Goal: Find specific page/section: Find specific page/section

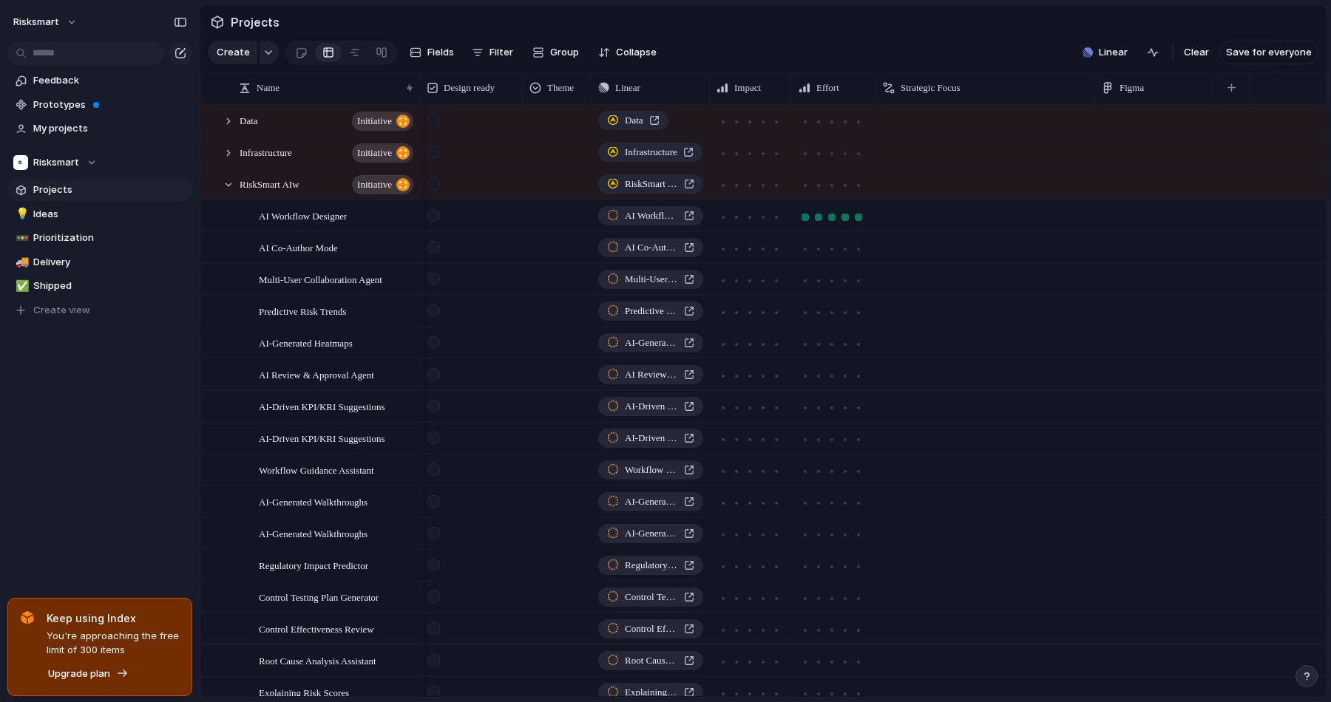
click at [862, 224] on div at bounding box center [858, 217] width 13 height 13
click at [863, 256] on div at bounding box center [858, 249] width 13 height 13
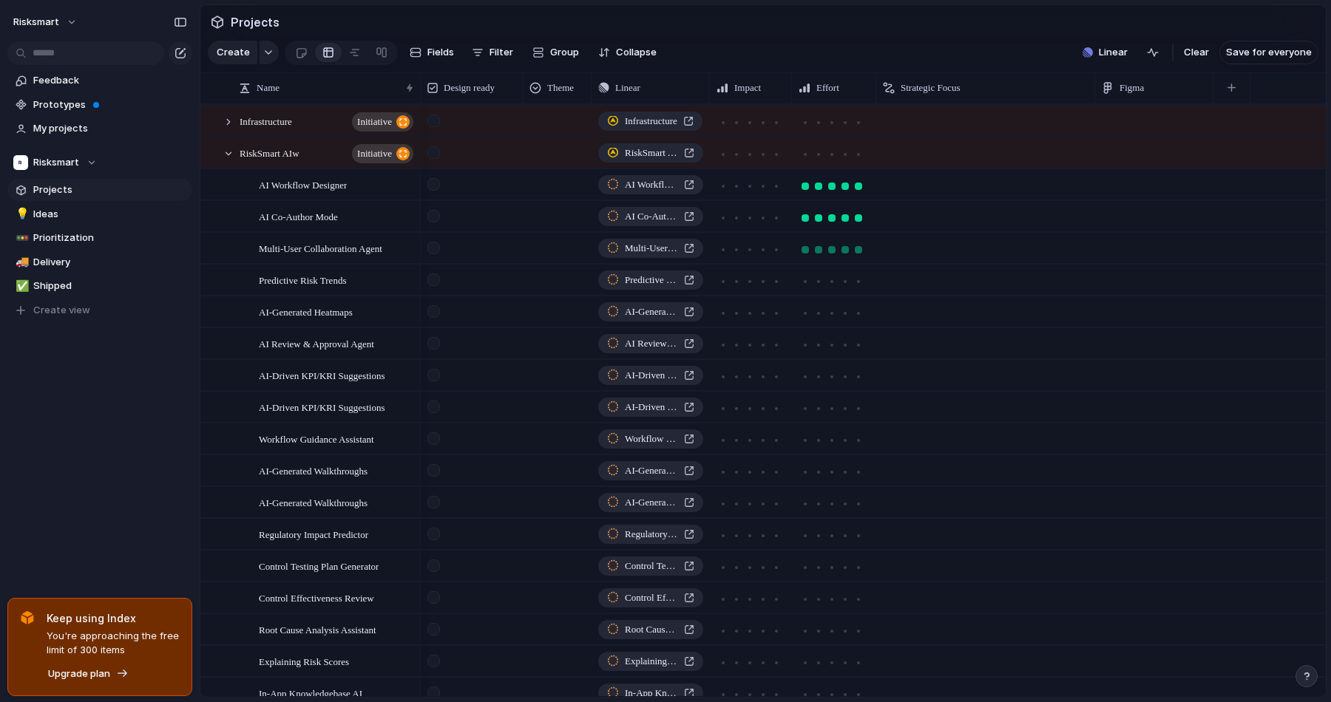
click at [861, 256] on div at bounding box center [858, 249] width 13 height 13
click at [861, 285] on div at bounding box center [858, 281] width 7 height 7
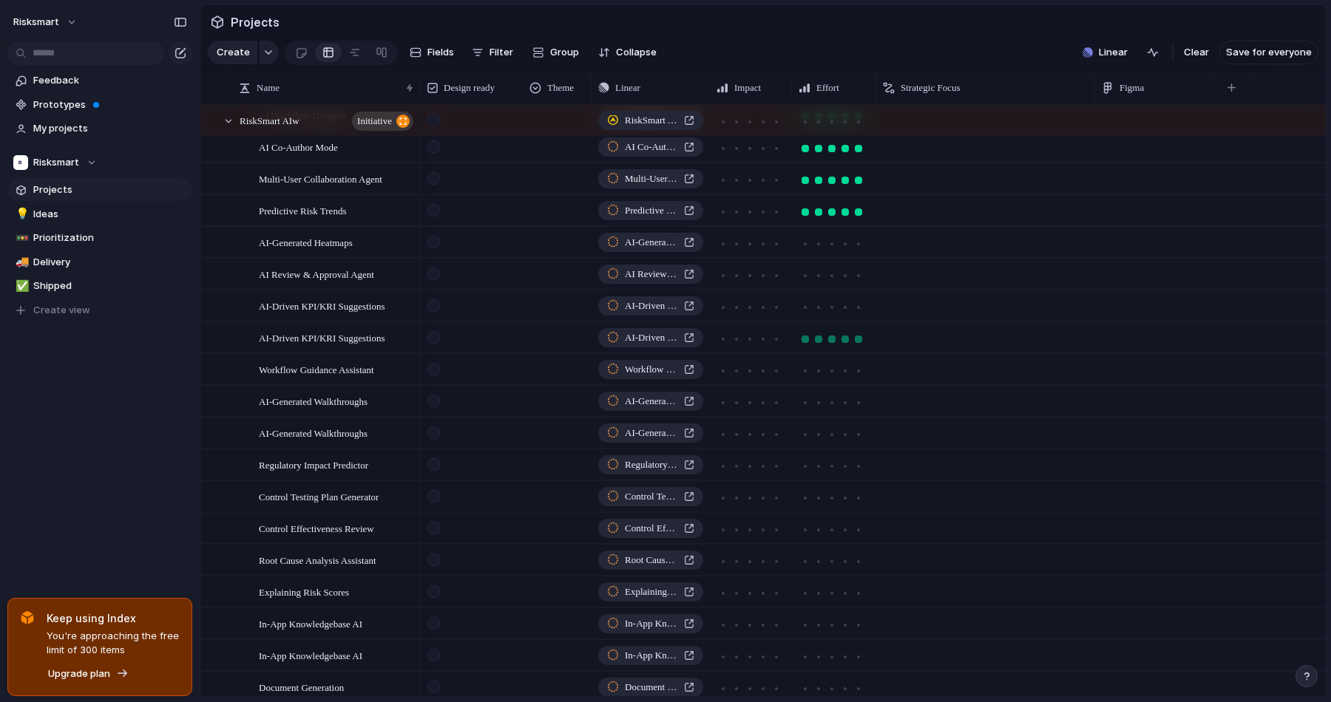
scroll to position [112, 0]
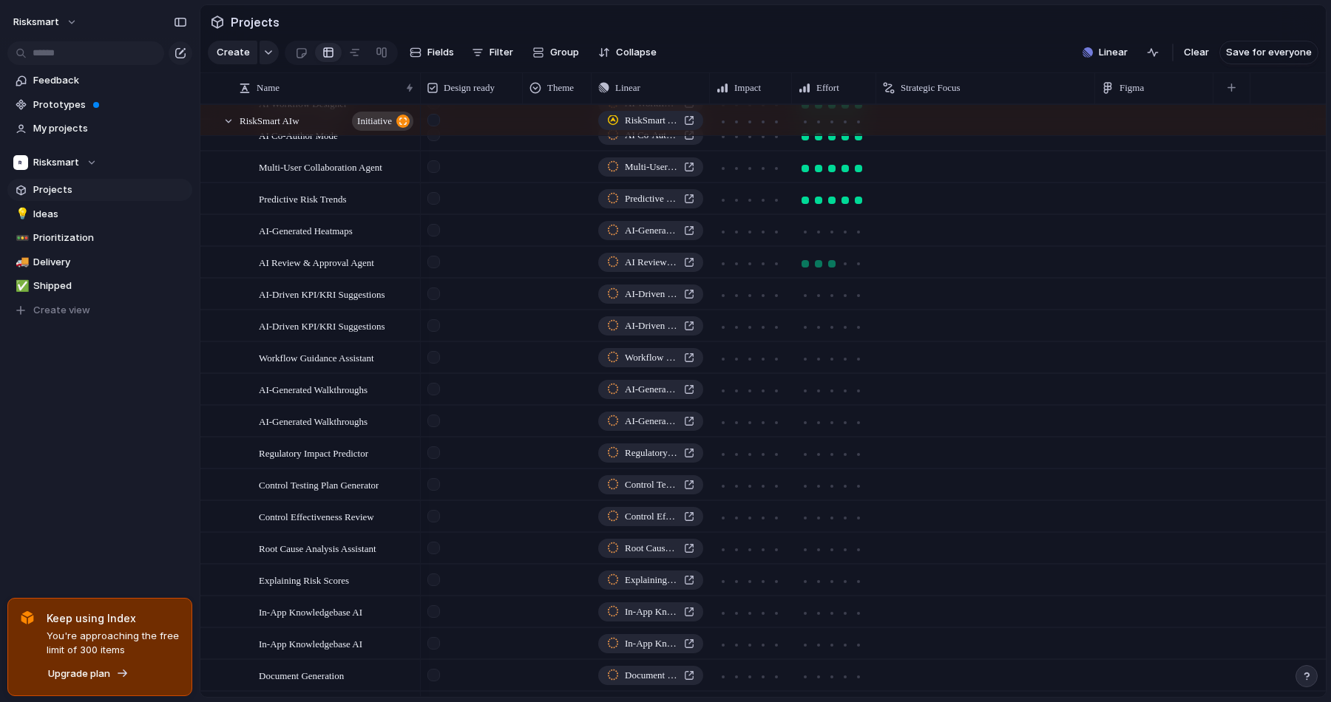
click at [833, 268] on div at bounding box center [831, 263] width 7 height 7
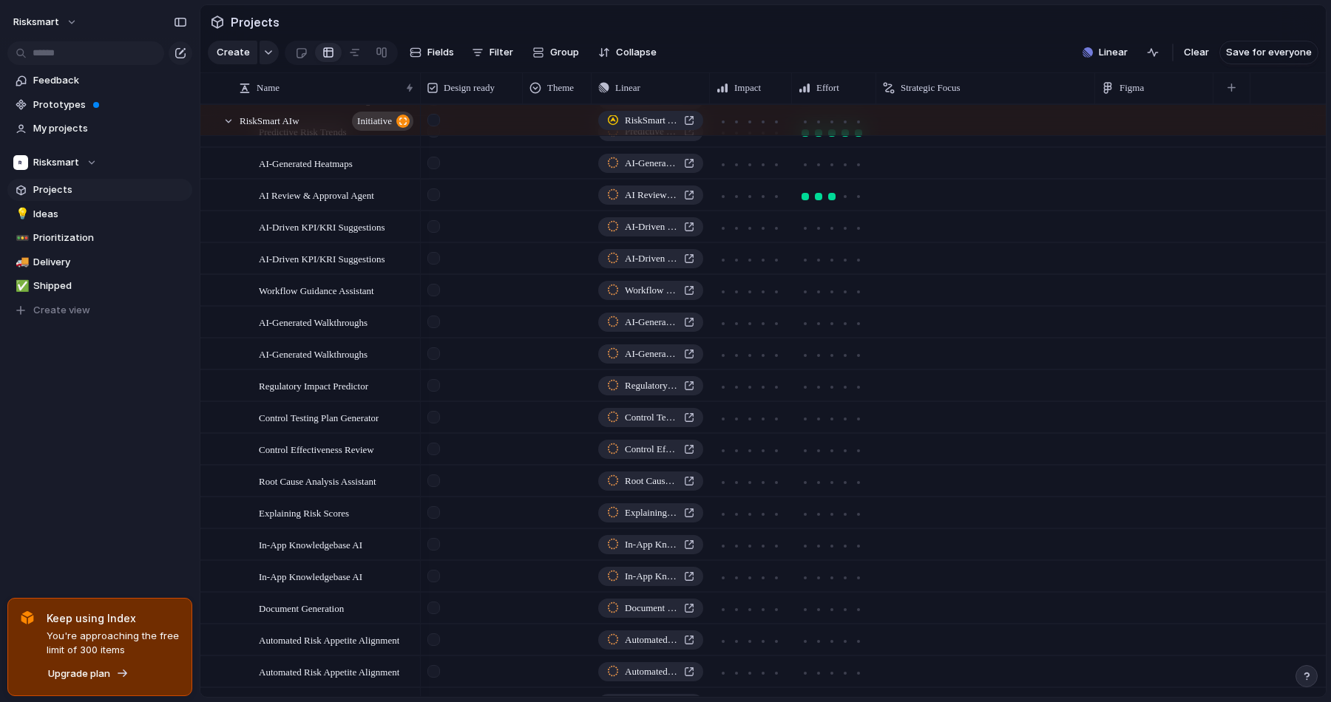
scroll to position [180, 0]
click at [807, 231] on div at bounding box center [804, 227] width 7 height 7
click at [807, 266] on div at bounding box center [805, 259] width 13 height 13
click at [843, 295] on div at bounding box center [844, 291] width 7 height 7
click at [815, 327] on div at bounding box center [818, 322] width 7 height 7
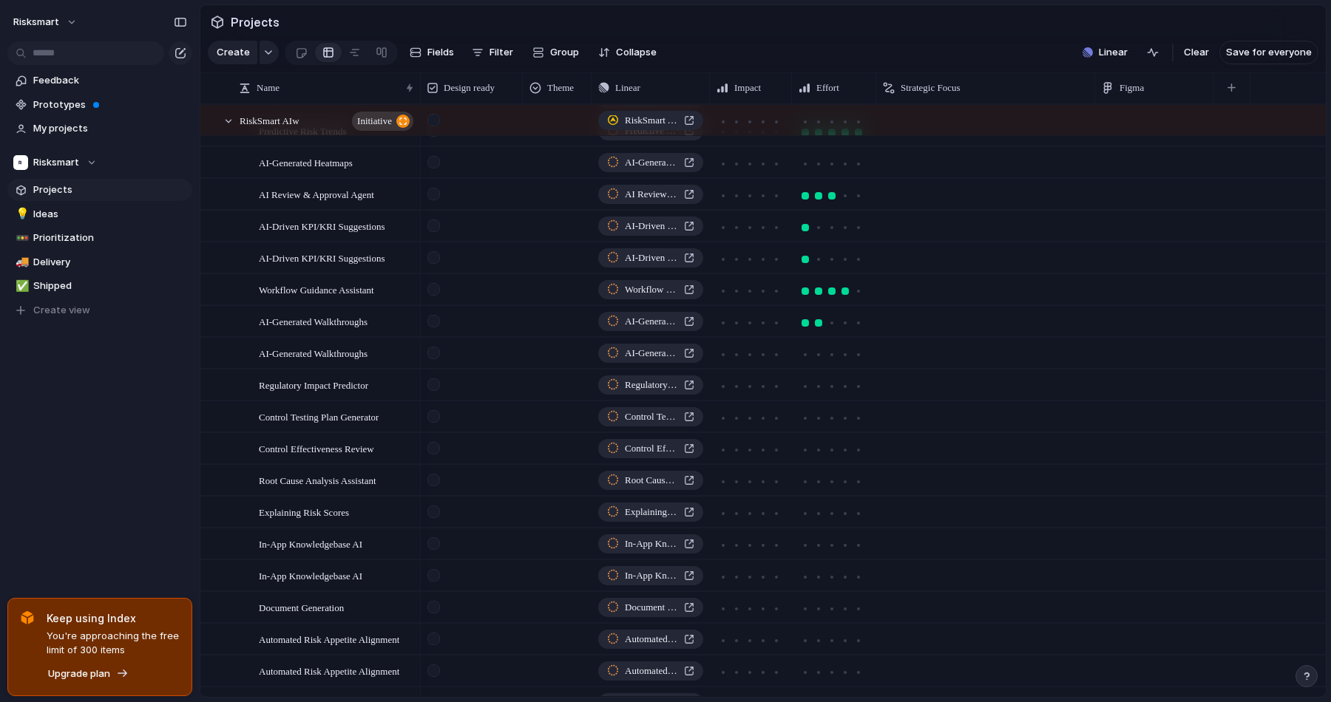
click at [815, 355] on div at bounding box center [832, 353] width 67 height 17
click at [815, 362] on div at bounding box center [818, 354] width 13 height 13
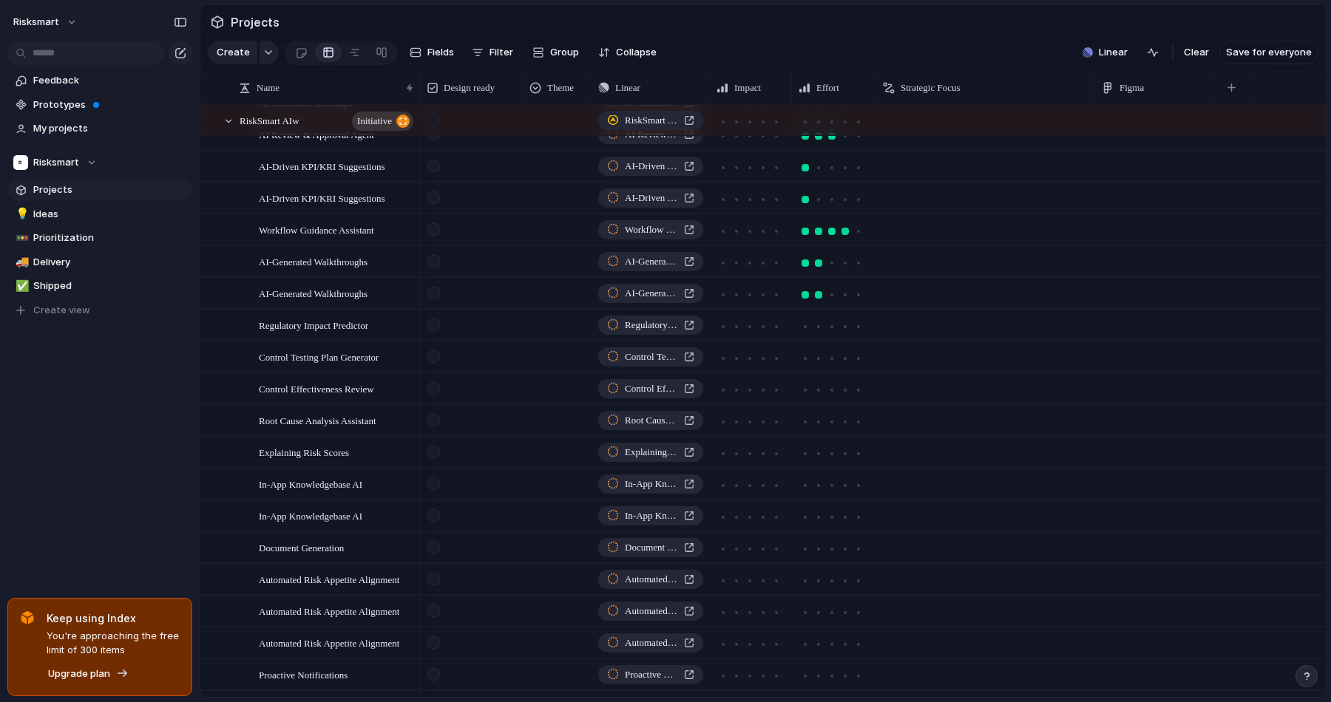
scroll to position [240, 0]
click at [852, 339] on div at bounding box center [834, 325] width 83 height 29
click at [856, 333] on div at bounding box center [858, 326] width 13 height 13
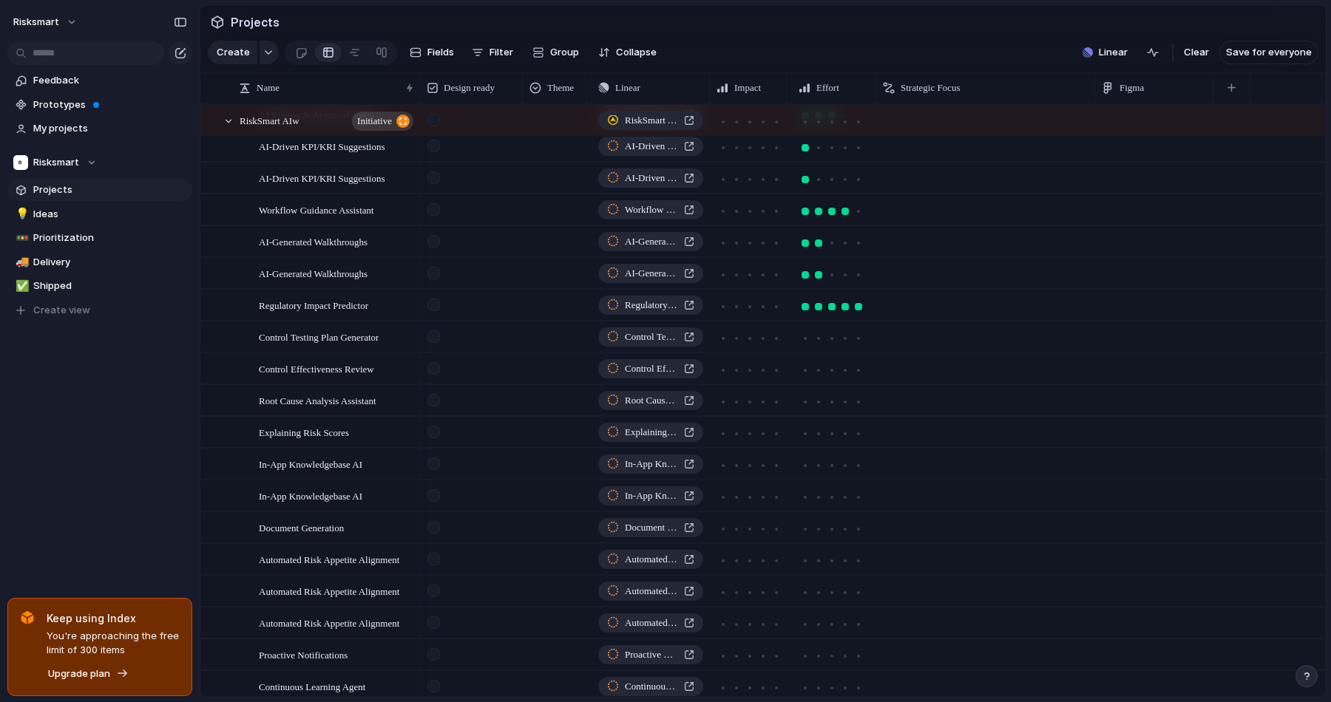
scroll to position [297, 0]
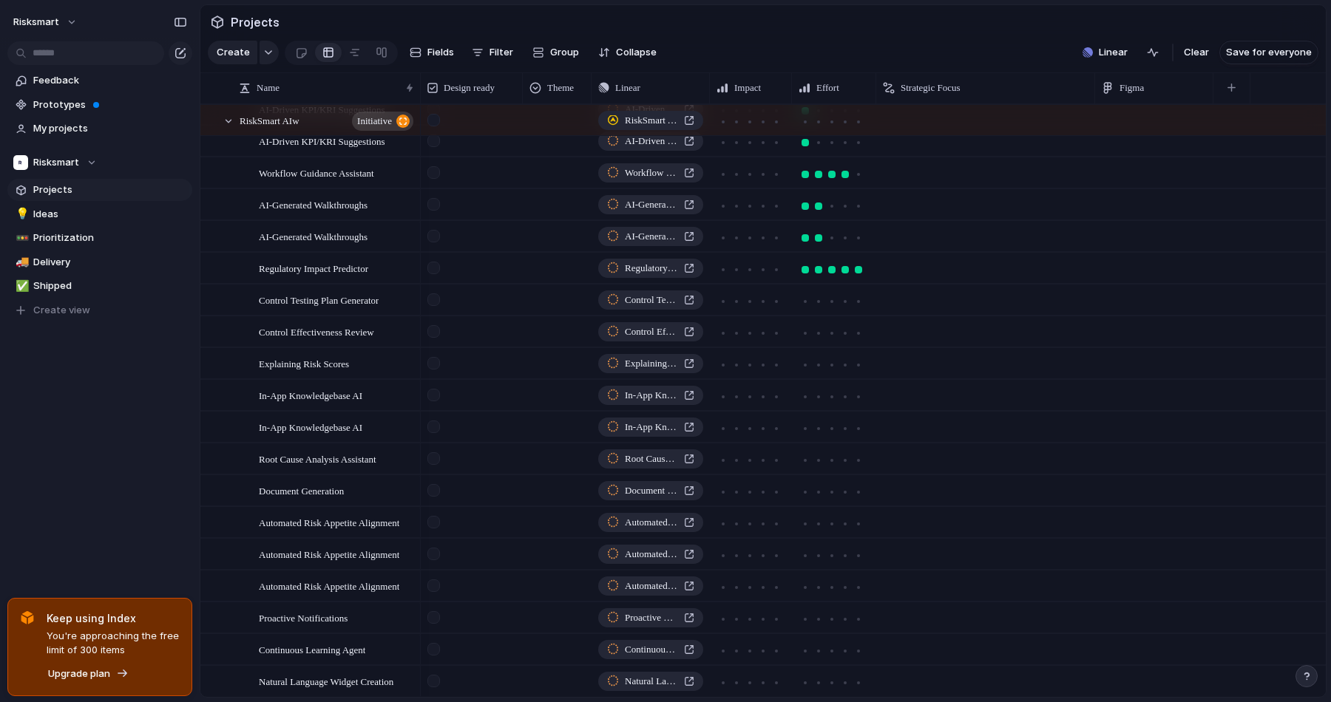
click at [892, 26] on section "Projects" at bounding box center [762, 21] width 1125 height 33
click at [810, 21] on section "Projects" at bounding box center [762, 21] width 1125 height 33
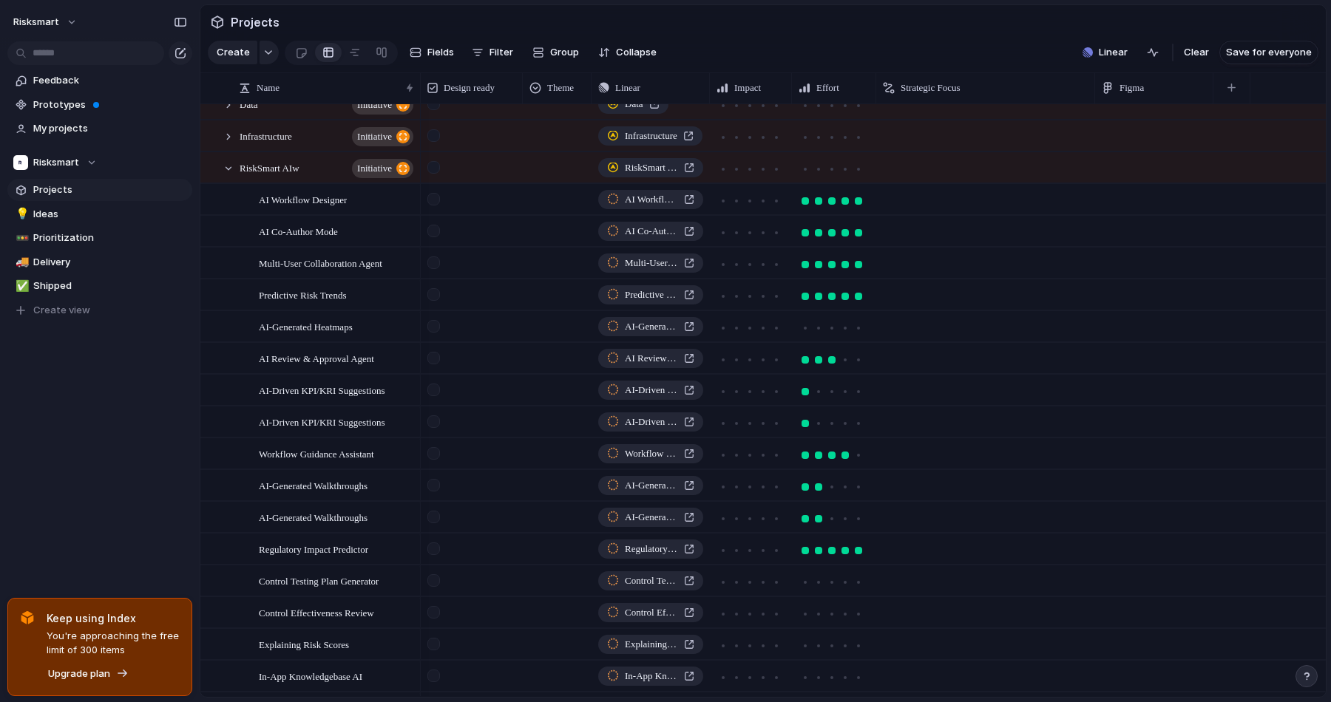
scroll to position [18, 0]
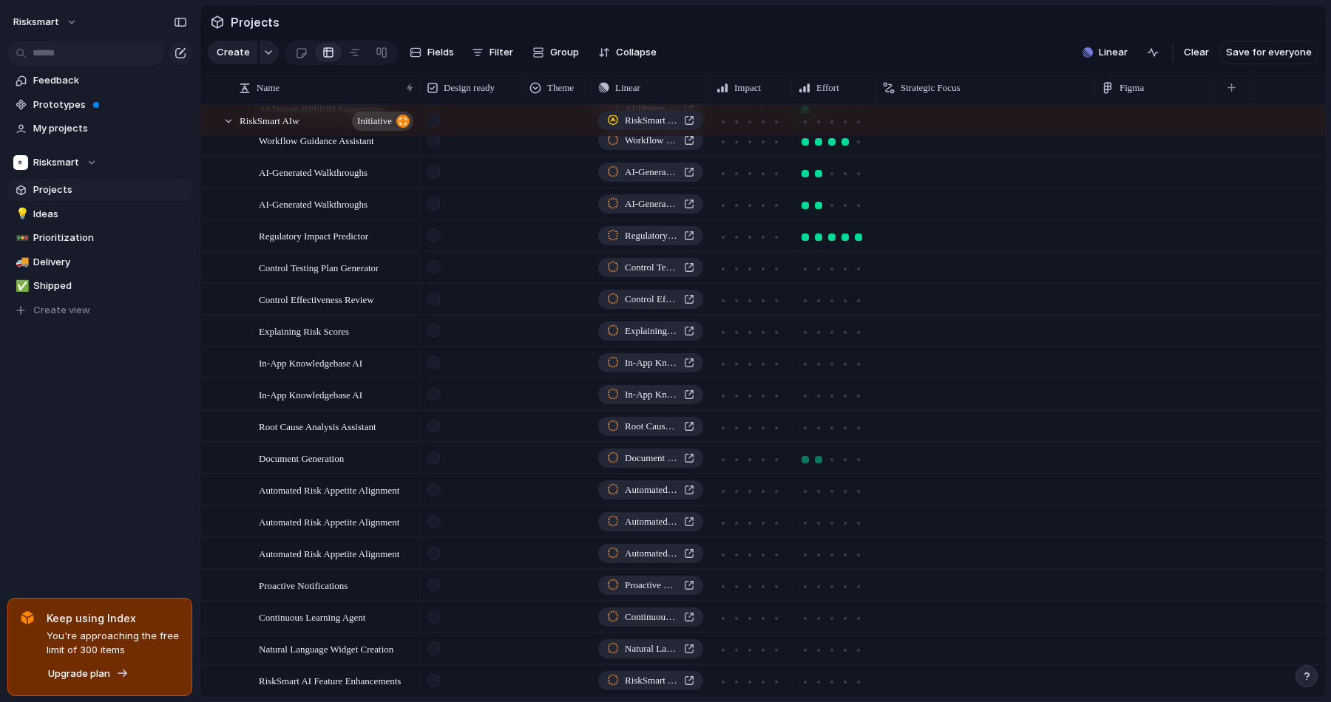
click at [822, 467] on div at bounding box center [818, 459] width 13 height 13
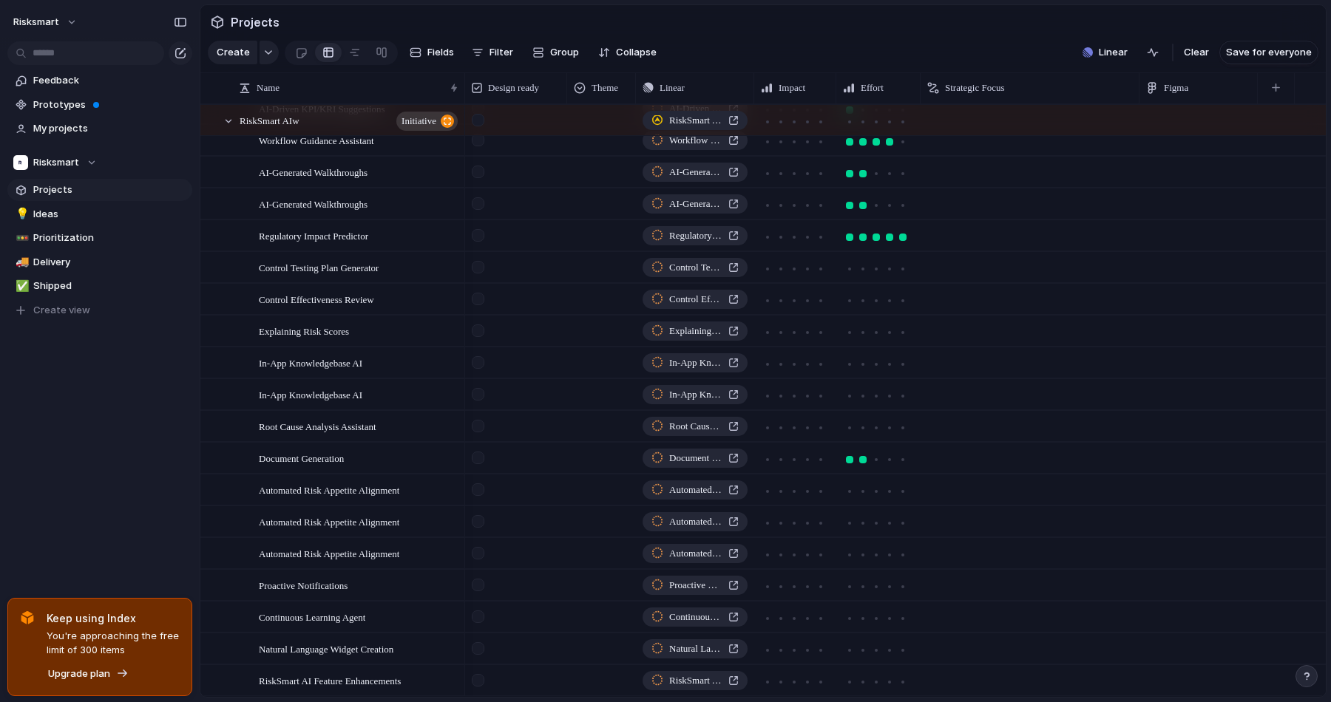
drag, startPoint x: 419, startPoint y: 102, endPoint x: 482, endPoint y: 165, distance: 88.9
click at [464, 98] on div at bounding box center [464, 87] width 7 height 31
click at [906, 594] on div at bounding box center [902, 586] width 13 height 13
click at [900, 368] on div at bounding box center [902, 364] width 7 height 7
click at [900, 390] on div at bounding box center [878, 394] width 83 height 29
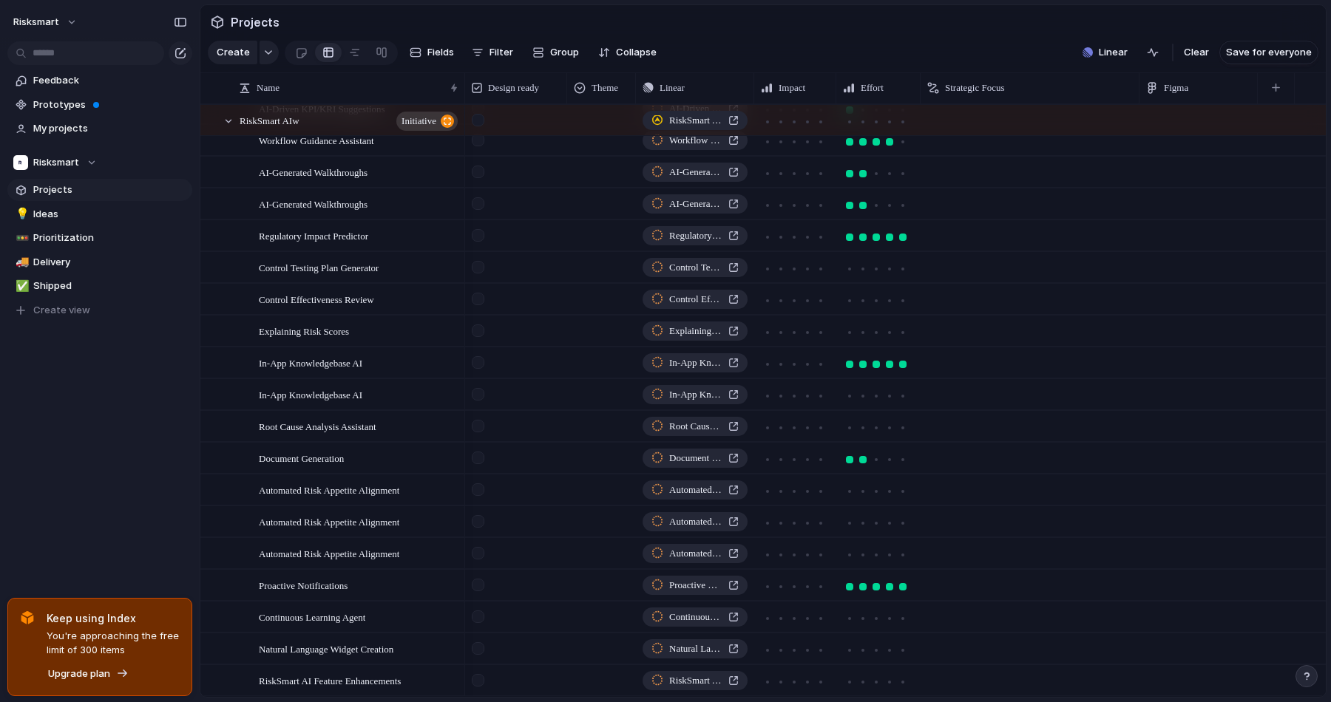
click at [900, 398] on div at bounding box center [876, 394] width 67 height 17
click at [900, 402] on div at bounding box center [902, 396] width 13 height 13
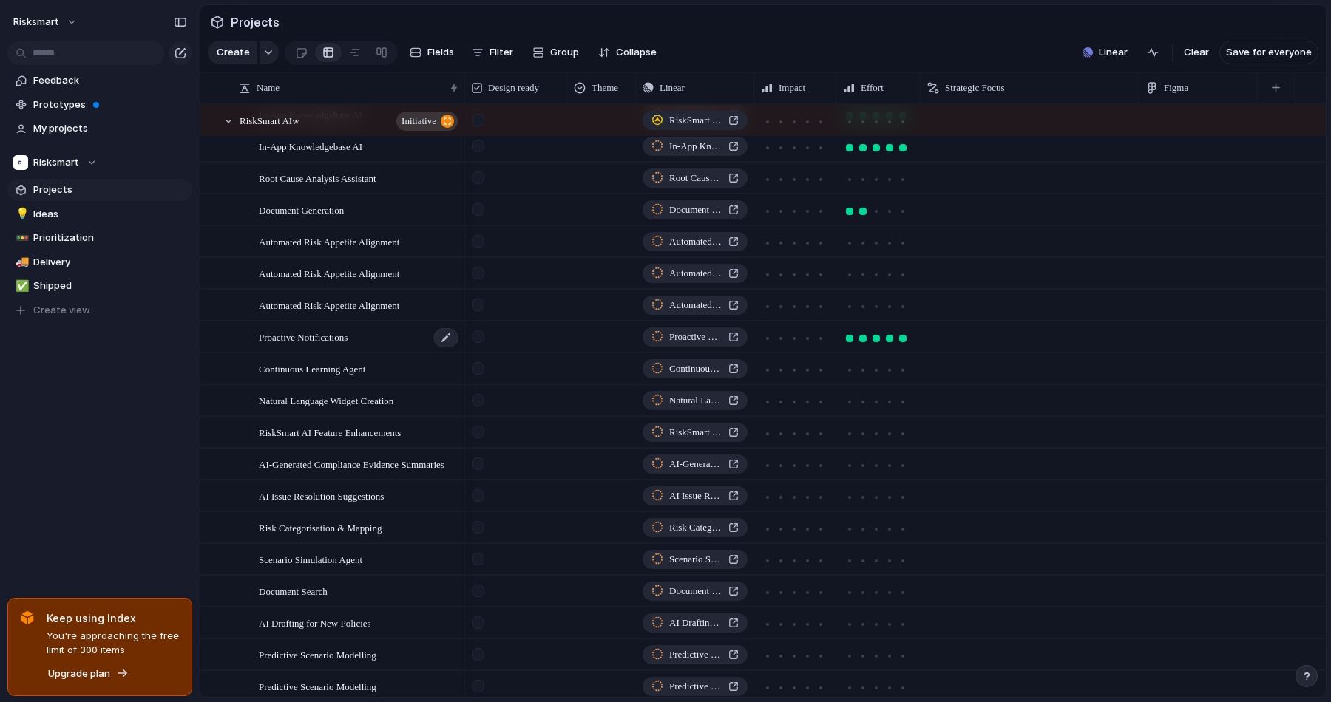
scroll to position [603, 0]
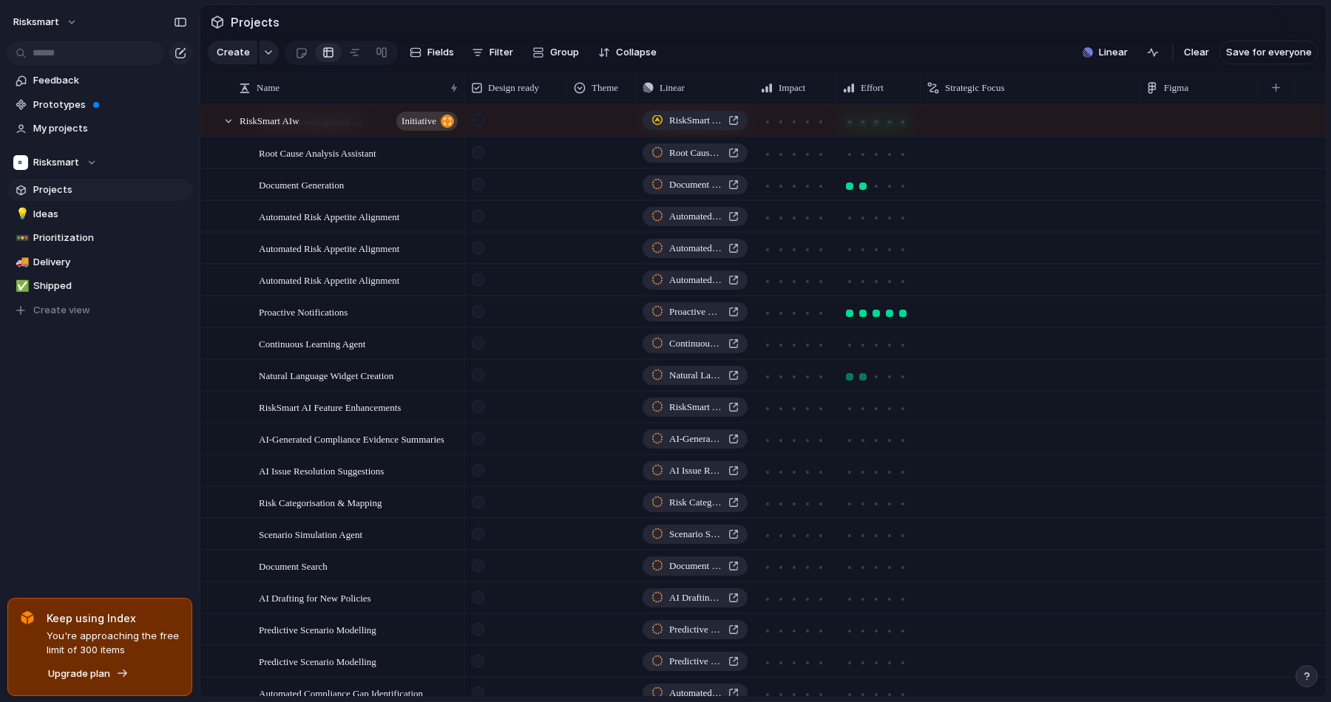
click at [864, 381] on div at bounding box center [862, 376] width 7 height 7
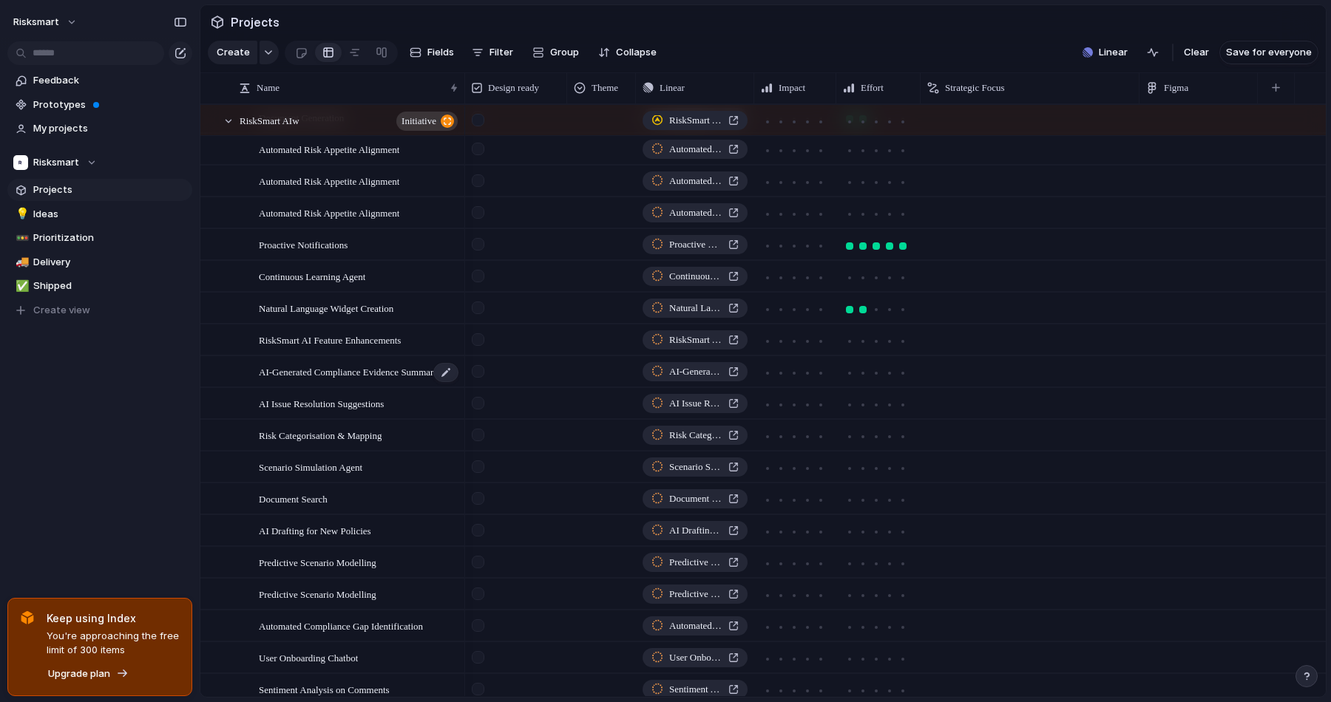
scroll to position [705, 0]
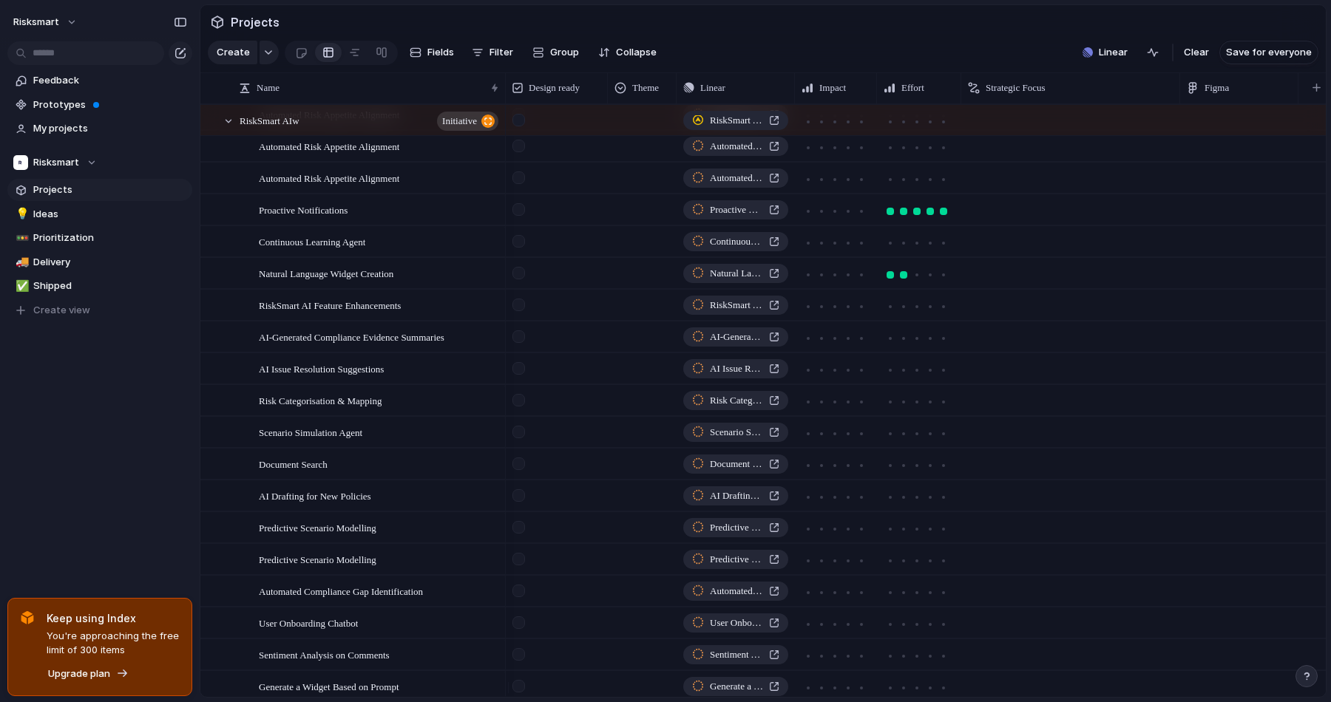
drag, startPoint x: 463, startPoint y: 98, endPoint x: 504, endPoint y: 98, distance: 41.4
click at [504, 98] on div at bounding box center [504, 87] width 7 height 31
click at [886, 345] on div at bounding box center [890, 338] width 13 height 13
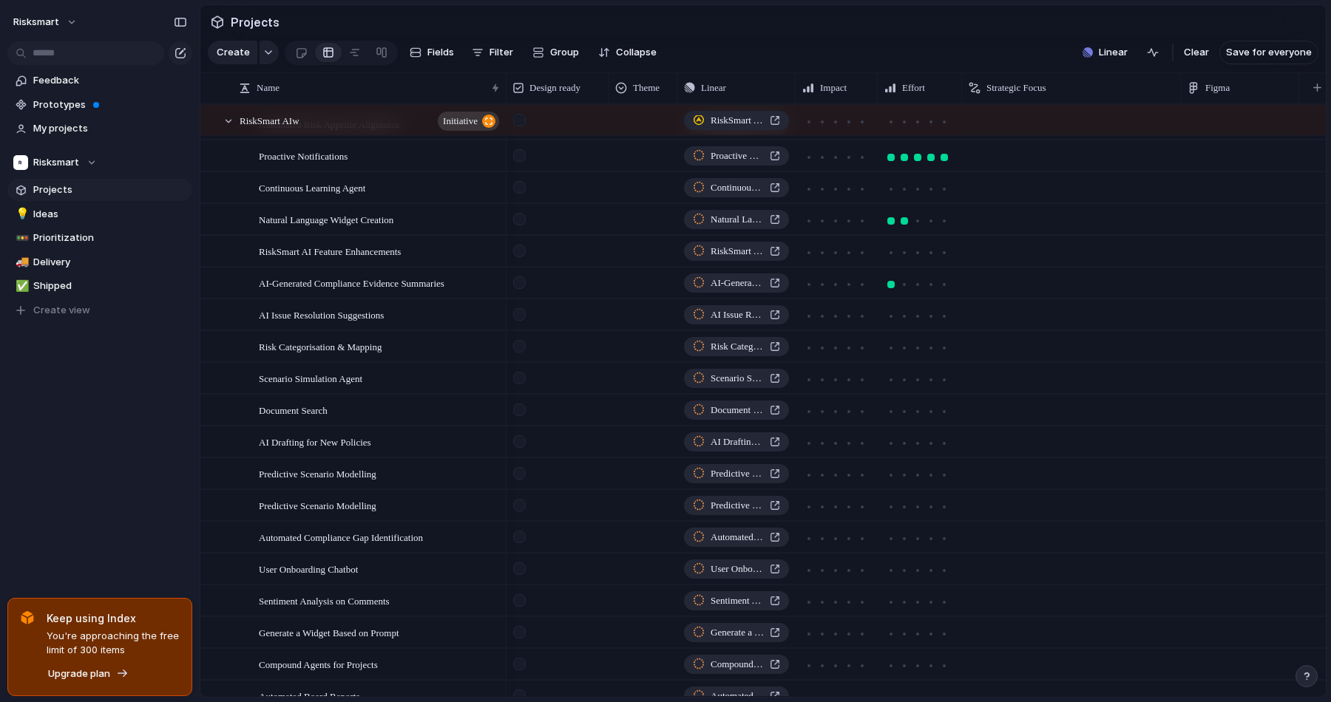
scroll to position [758, 0]
click at [921, 325] on div at bounding box center [917, 317] width 13 height 13
click at [943, 385] on div at bounding box center [943, 381] width 7 height 7
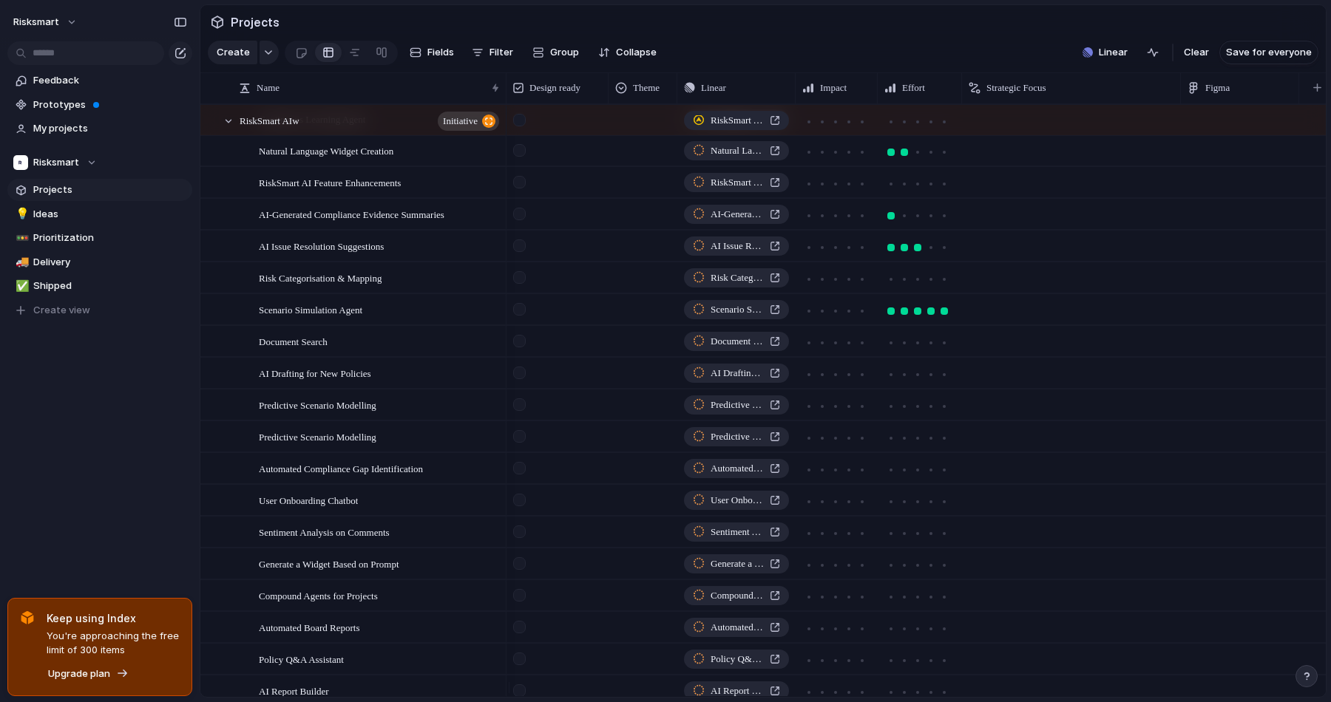
scroll to position [835, 0]
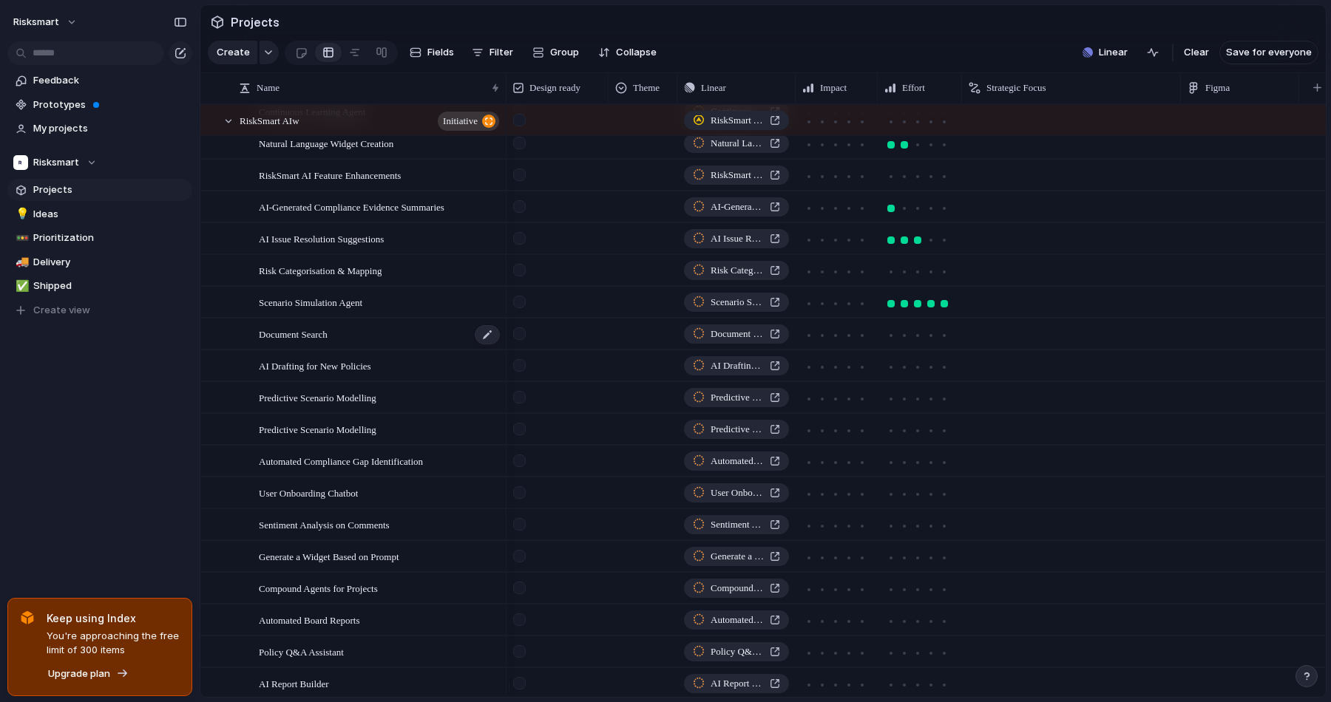
click at [315, 342] on span "Document Search" at bounding box center [293, 333] width 69 height 17
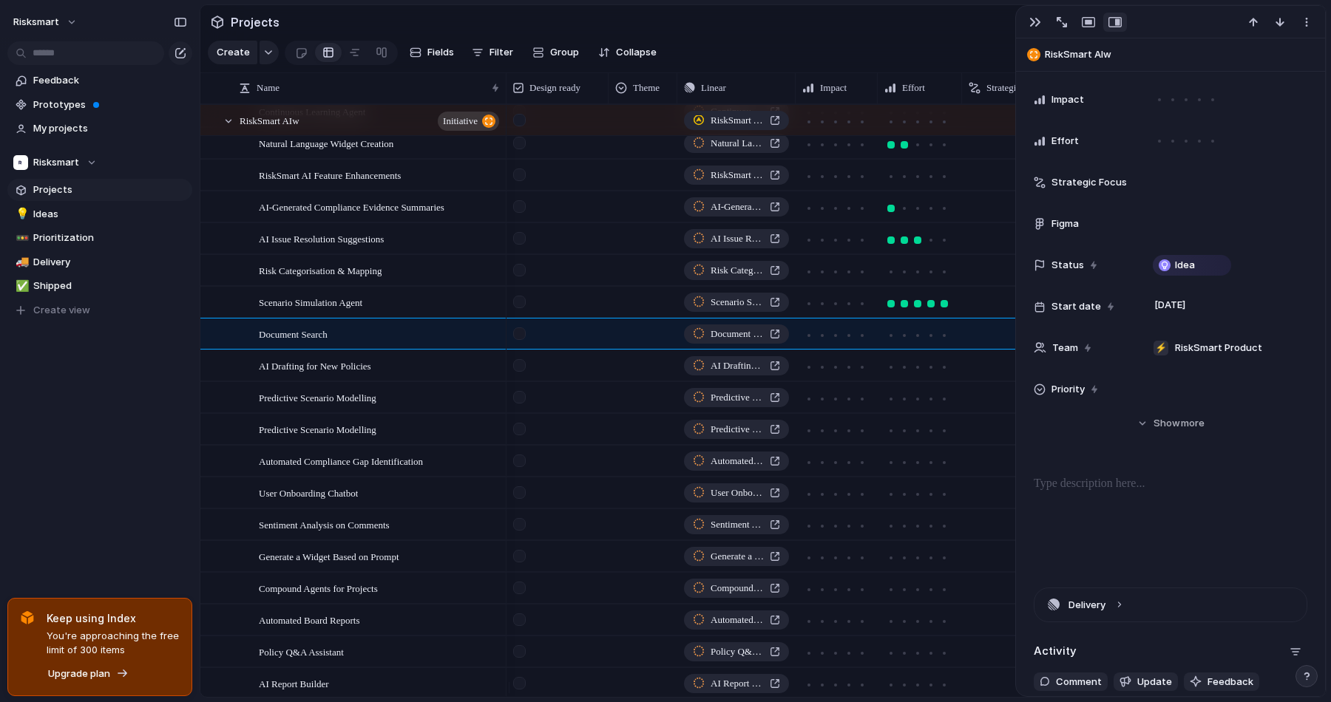
scroll to position [318, 0]
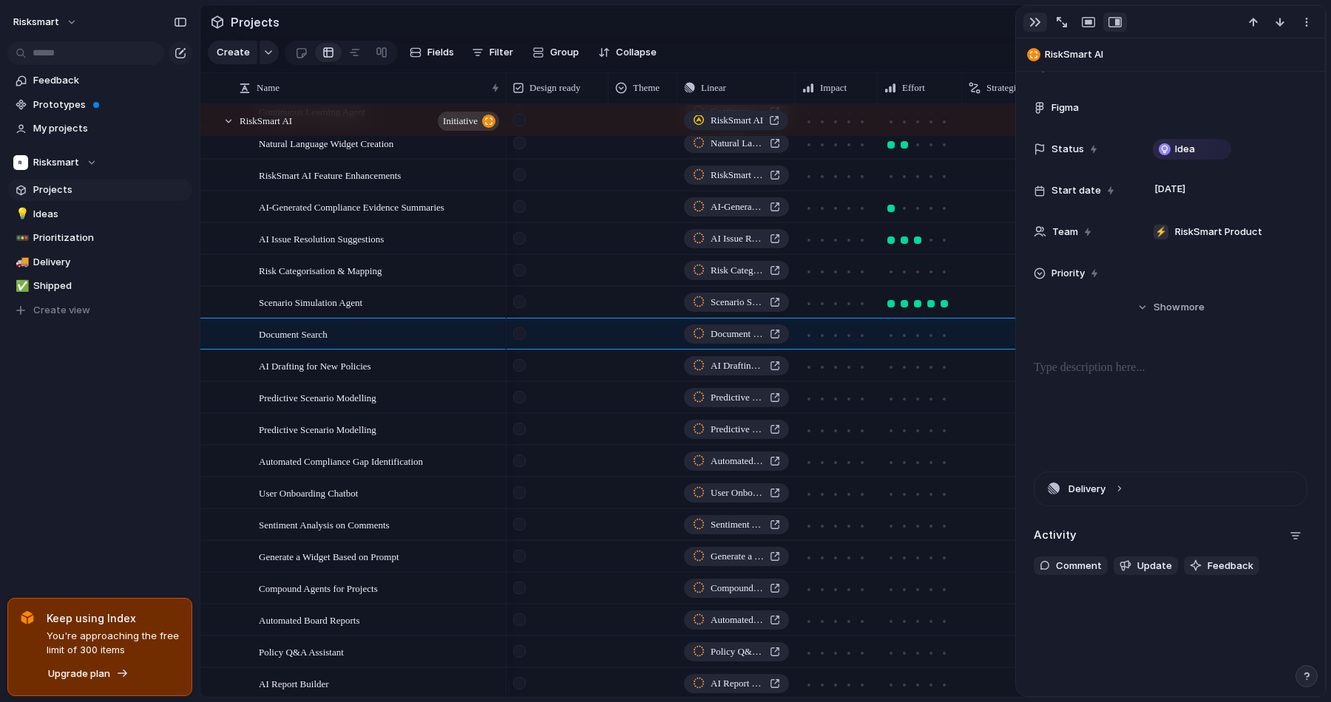
click at [1035, 23] on div "button" at bounding box center [1035, 22] width 12 height 12
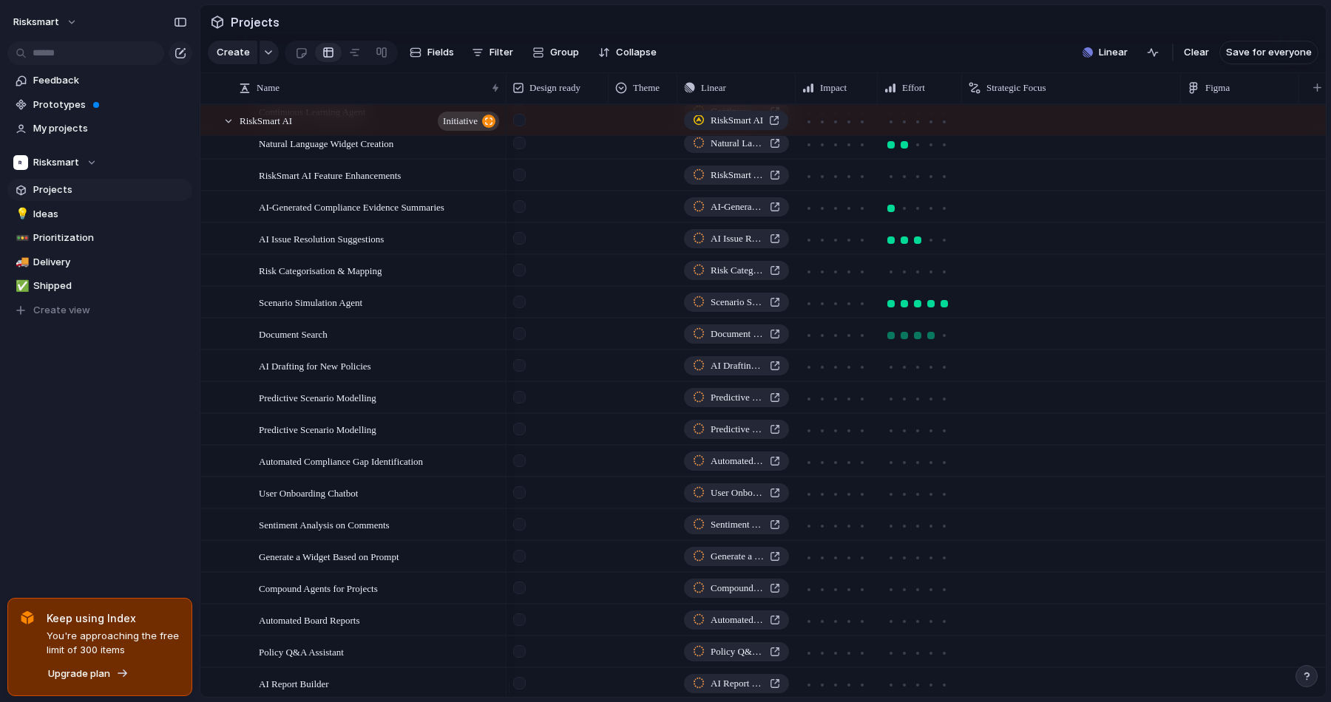
click at [929, 339] on div at bounding box center [930, 335] width 7 height 7
click at [904, 371] on div at bounding box center [904, 367] width 7 height 7
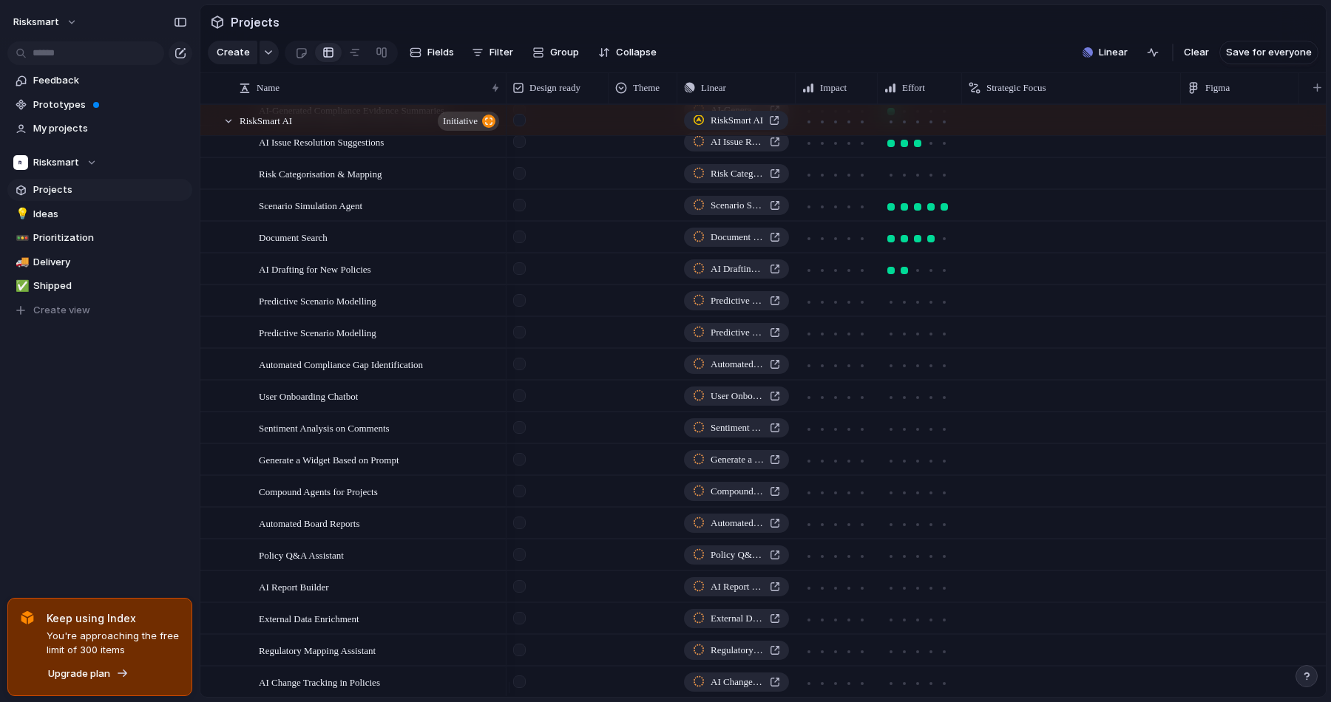
scroll to position [936, 0]
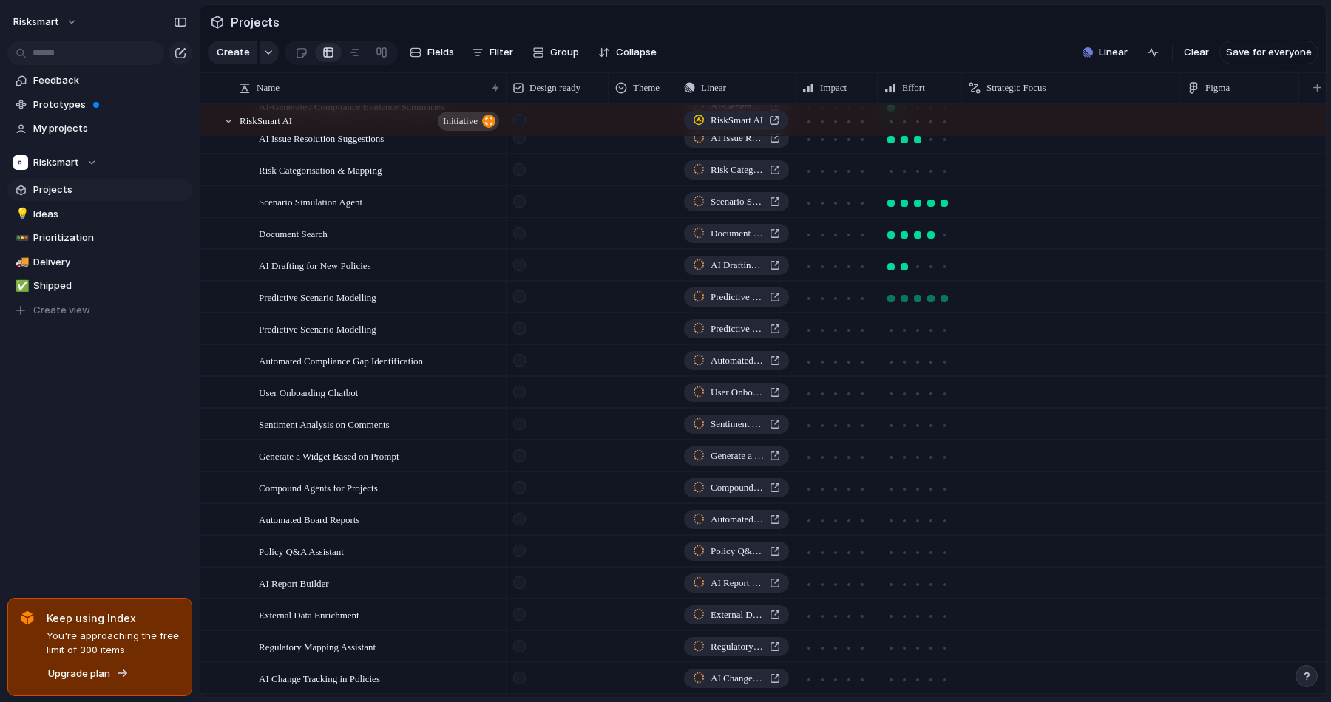
click at [943, 302] on div at bounding box center [943, 298] width 7 height 7
click at [946, 336] on div at bounding box center [944, 330] width 13 height 13
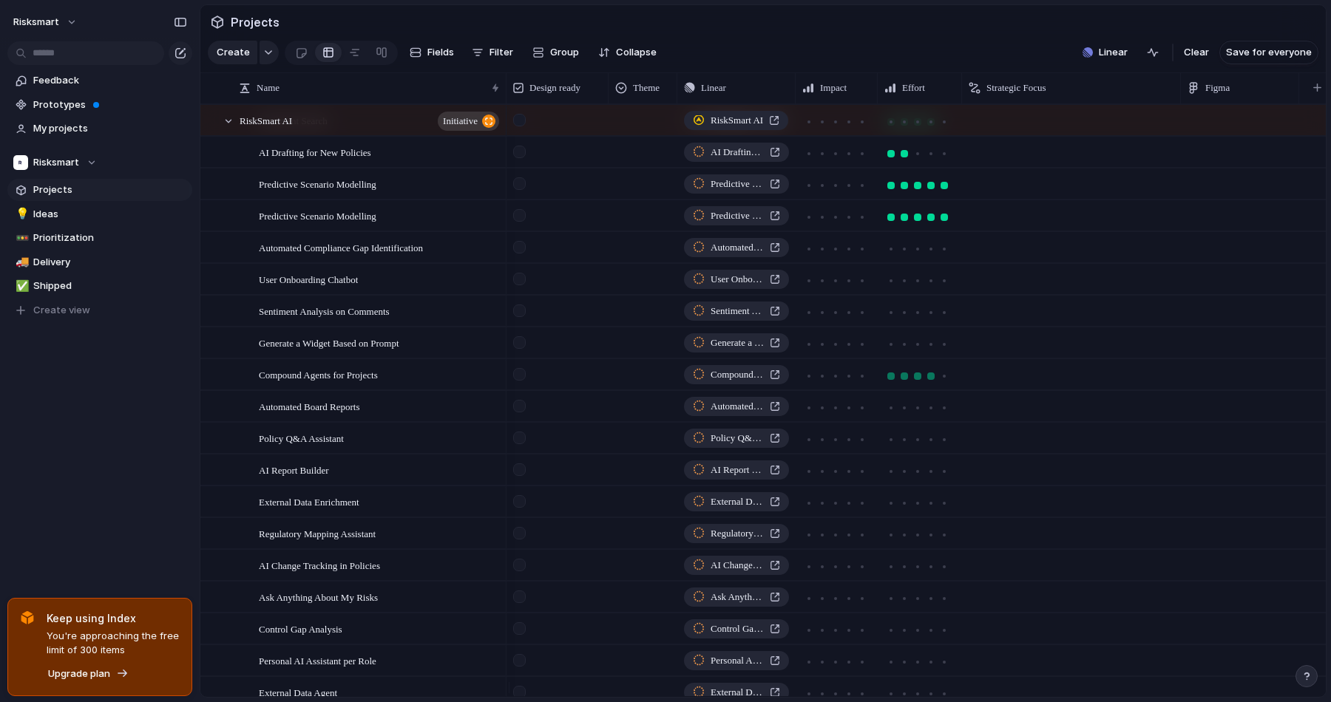
scroll to position [1056, 0]
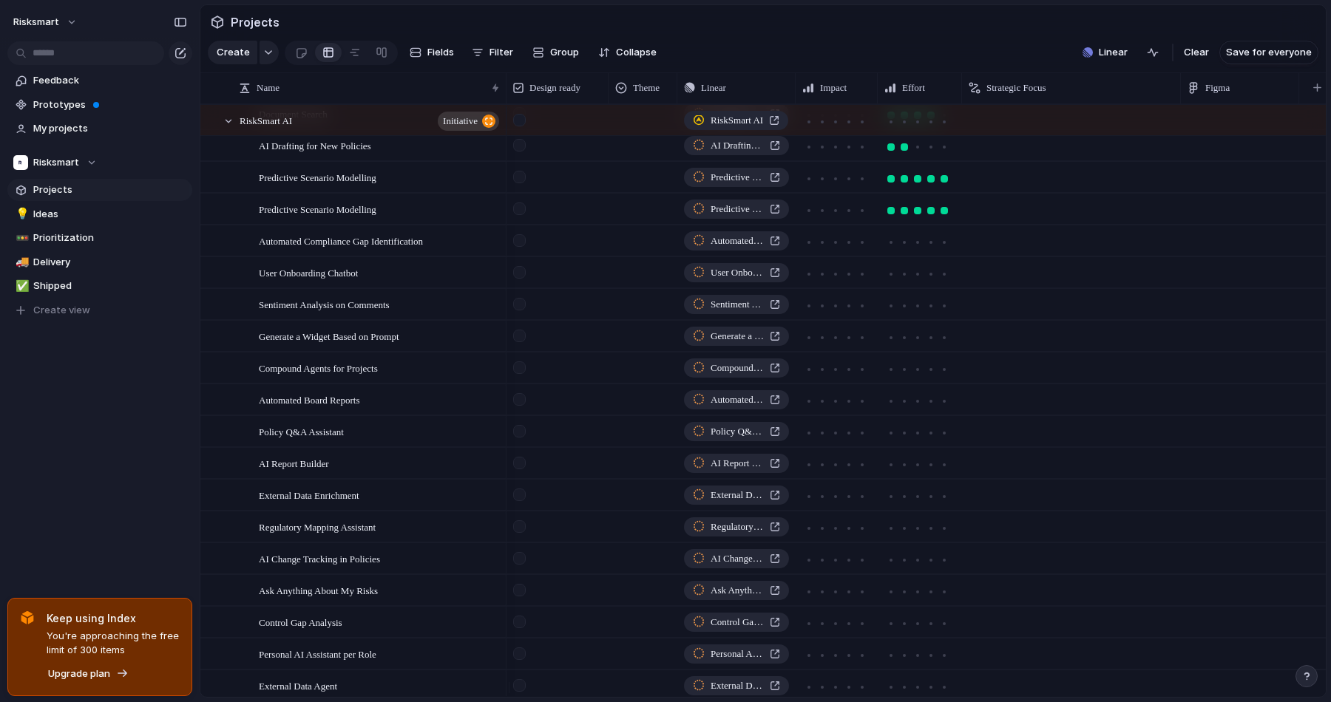
click at [950, 255] on div at bounding box center [919, 240] width 83 height 29
click at [948, 249] on div at bounding box center [944, 242] width 13 height 13
click at [906, 342] on div at bounding box center [904, 337] width 7 height 7
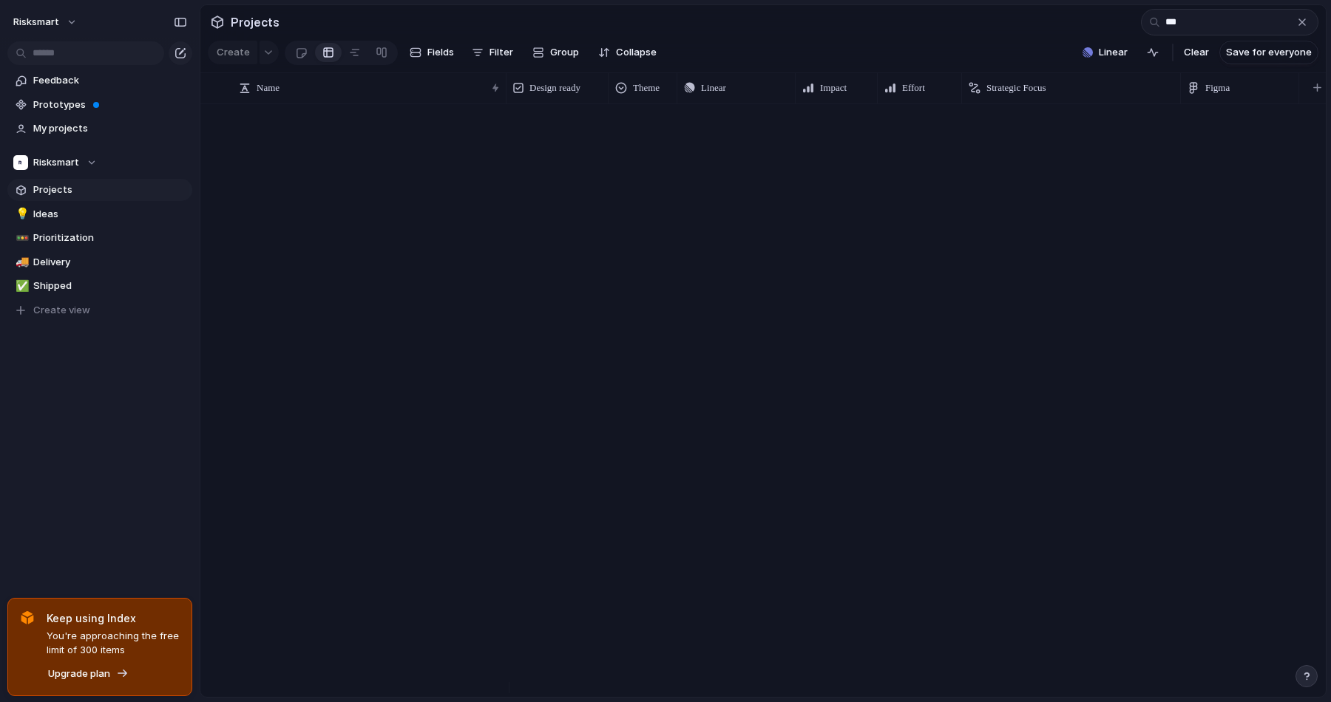
scroll to position [0, 0]
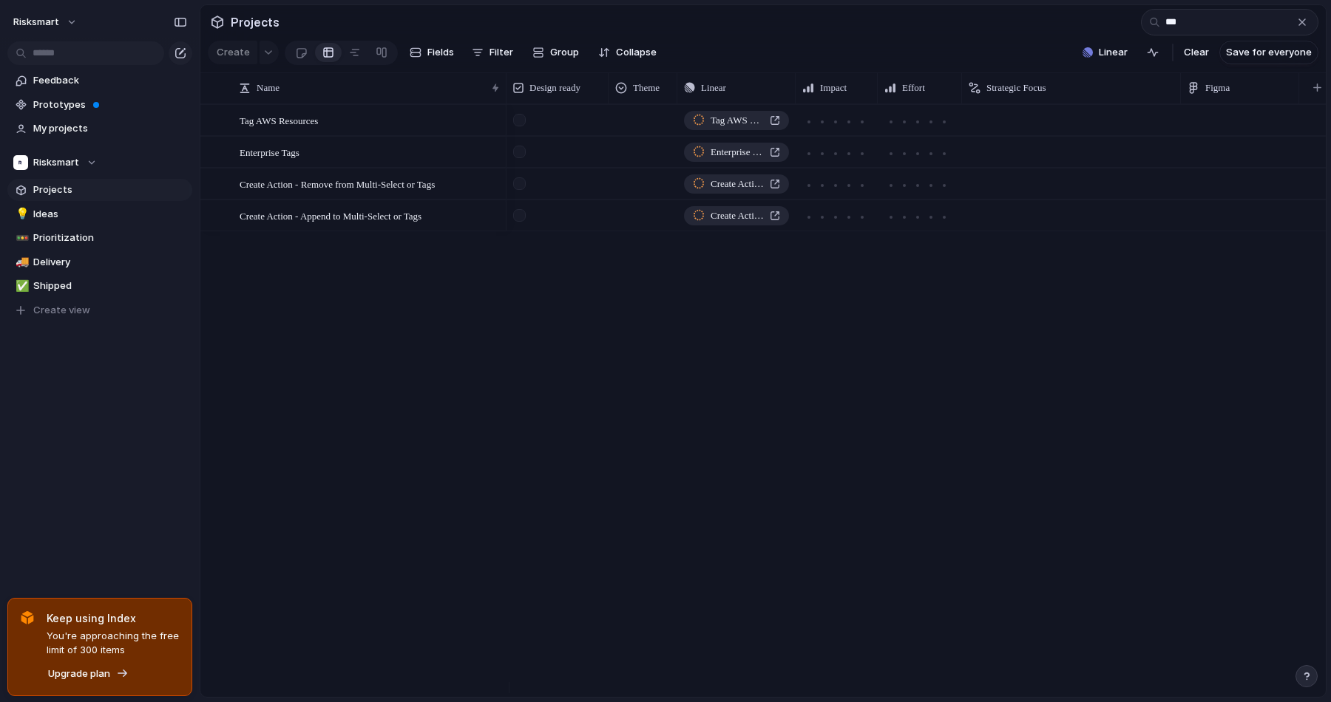
type input "***"
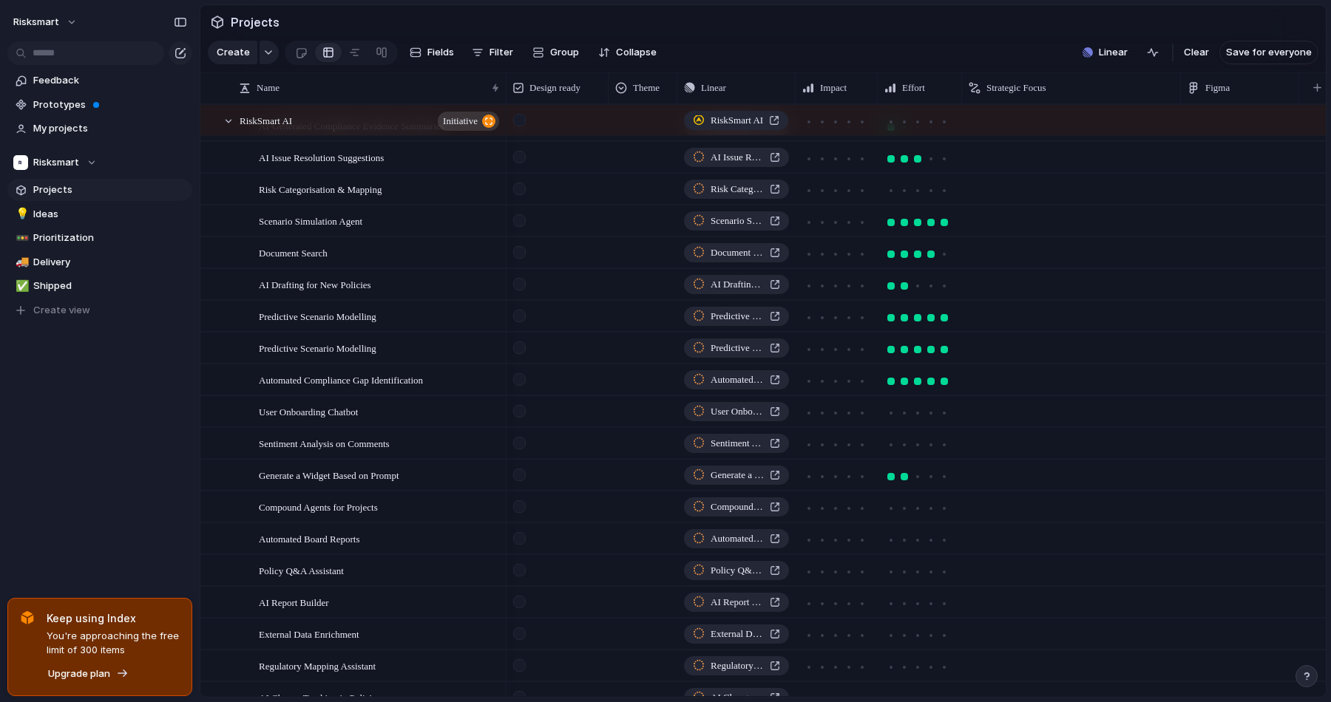
scroll to position [1066, 0]
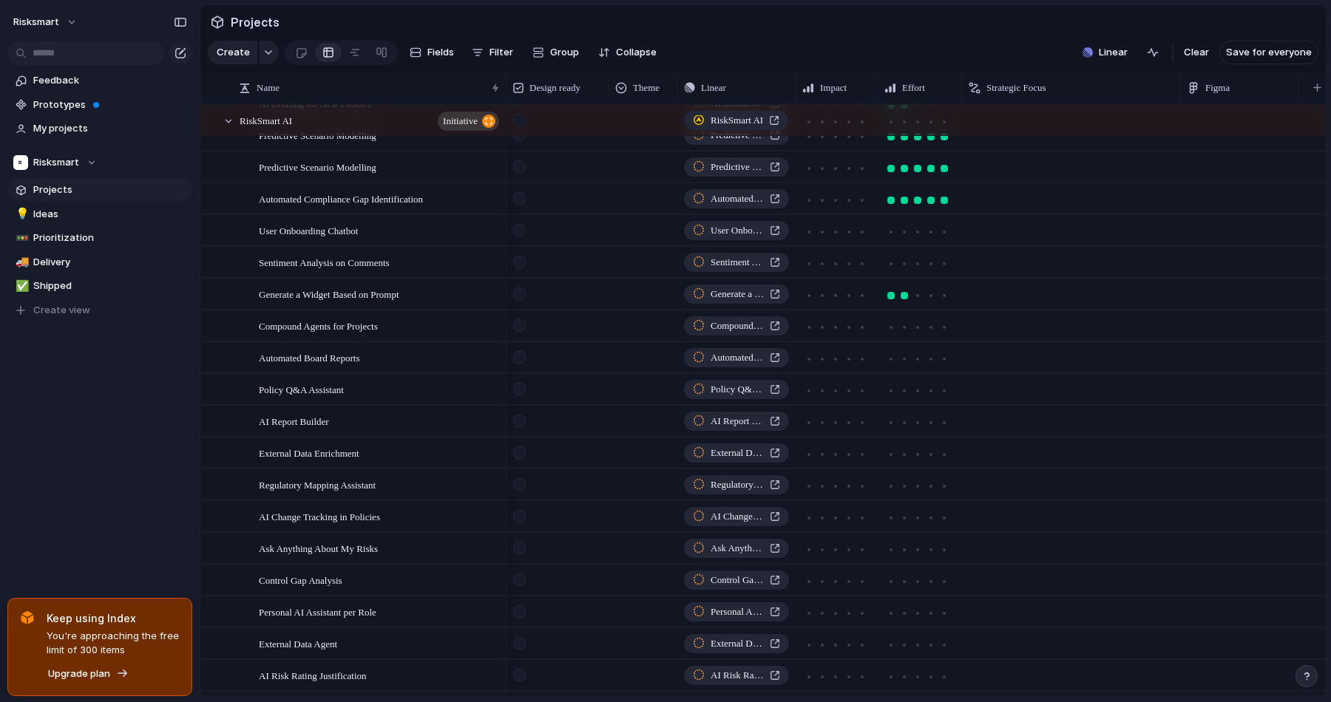
click at [947, 37] on section "Projects" at bounding box center [762, 21] width 1125 height 33
click at [902, 268] on div at bounding box center [904, 263] width 7 height 7
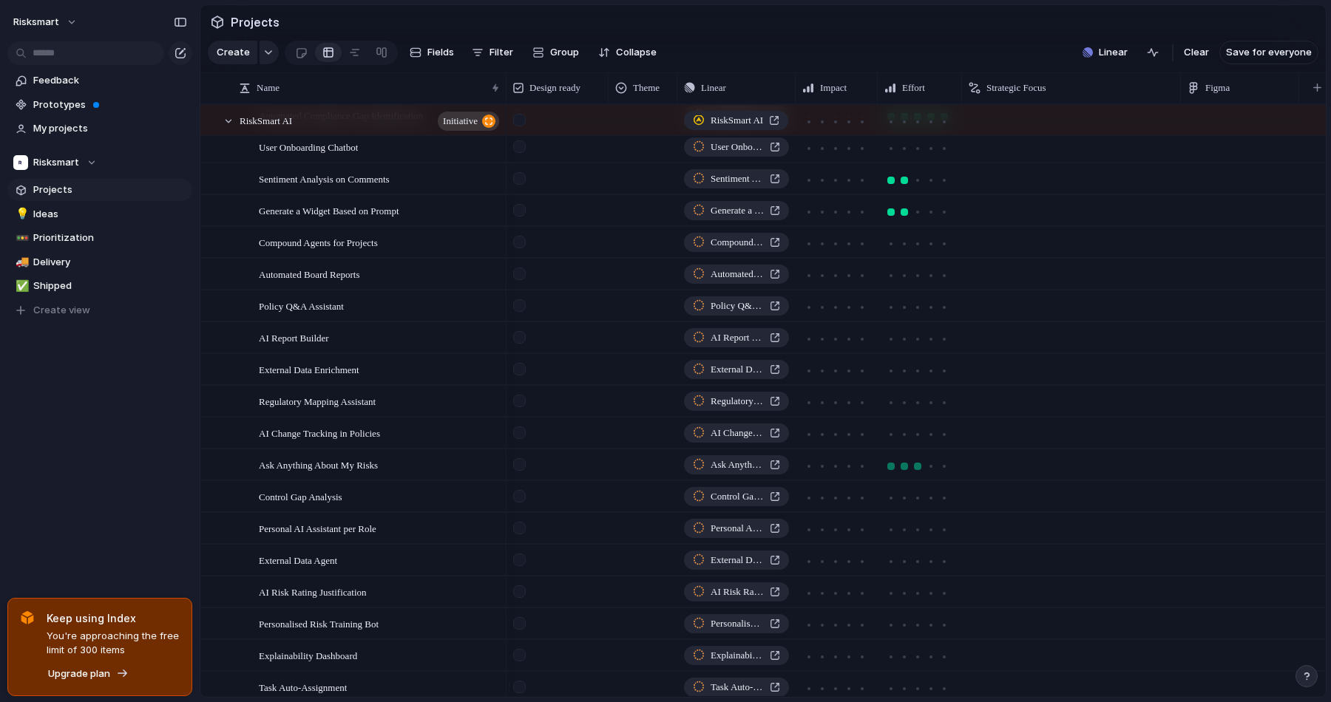
scroll to position [1182, 0]
click at [928, 279] on div at bounding box center [930, 274] width 7 height 7
click at [941, 311] on div at bounding box center [943, 306] width 7 height 7
click at [906, 345] on div at bounding box center [904, 338] width 13 height 13
click at [919, 342] on div at bounding box center [917, 338] width 7 height 7
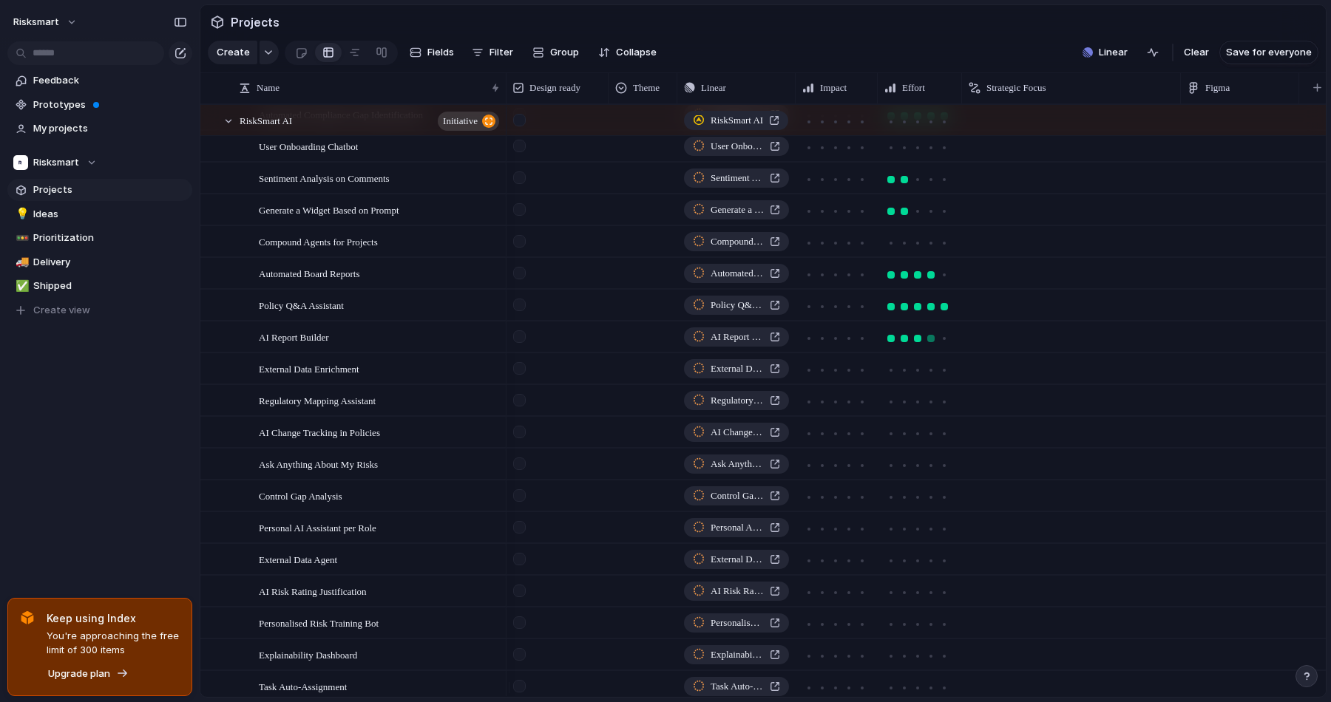
click at [929, 342] on div at bounding box center [930, 338] width 7 height 7
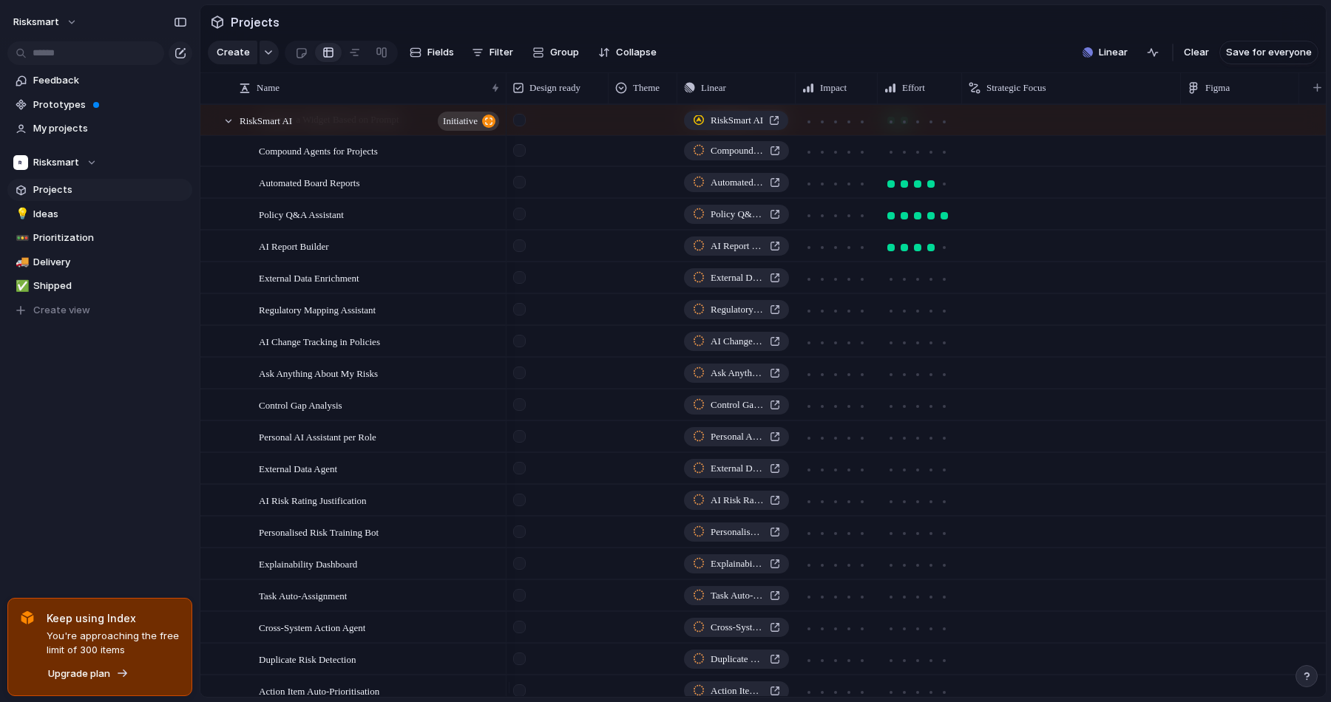
scroll to position [1283, 0]
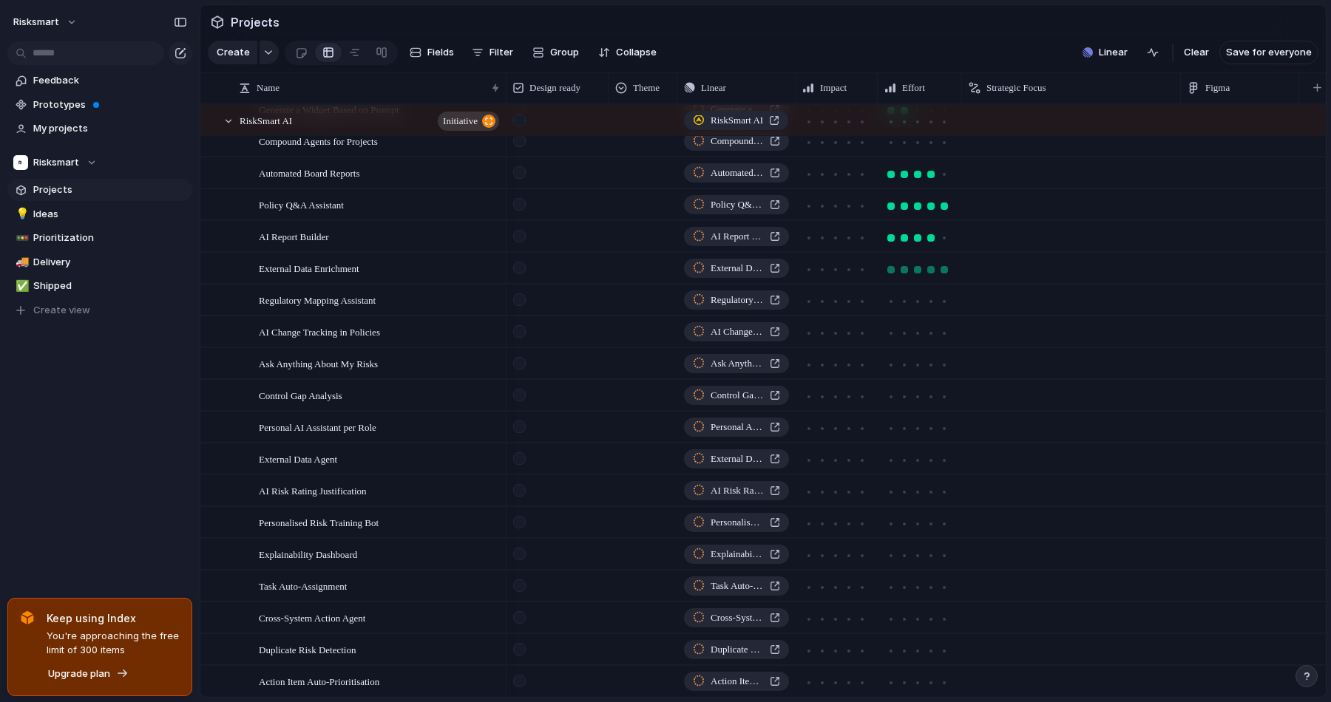
click at [943, 274] on div at bounding box center [943, 269] width 7 height 7
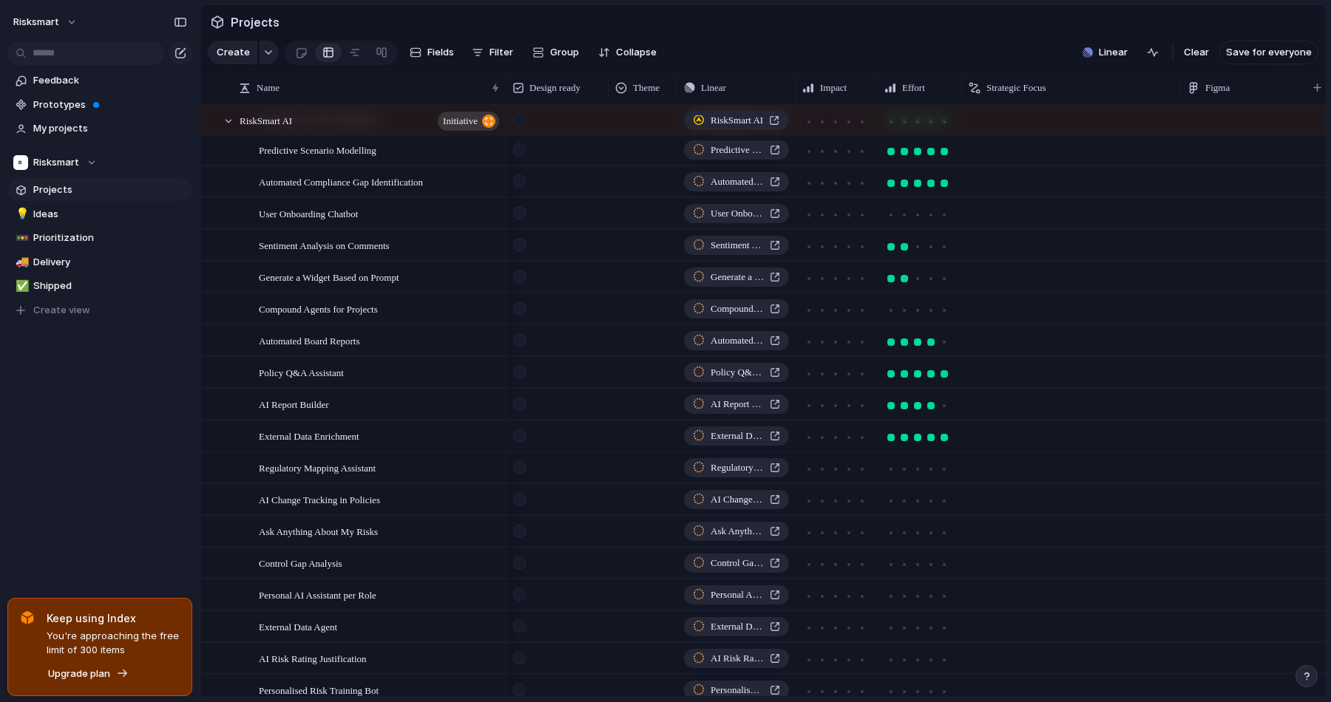
scroll to position [1203, 0]
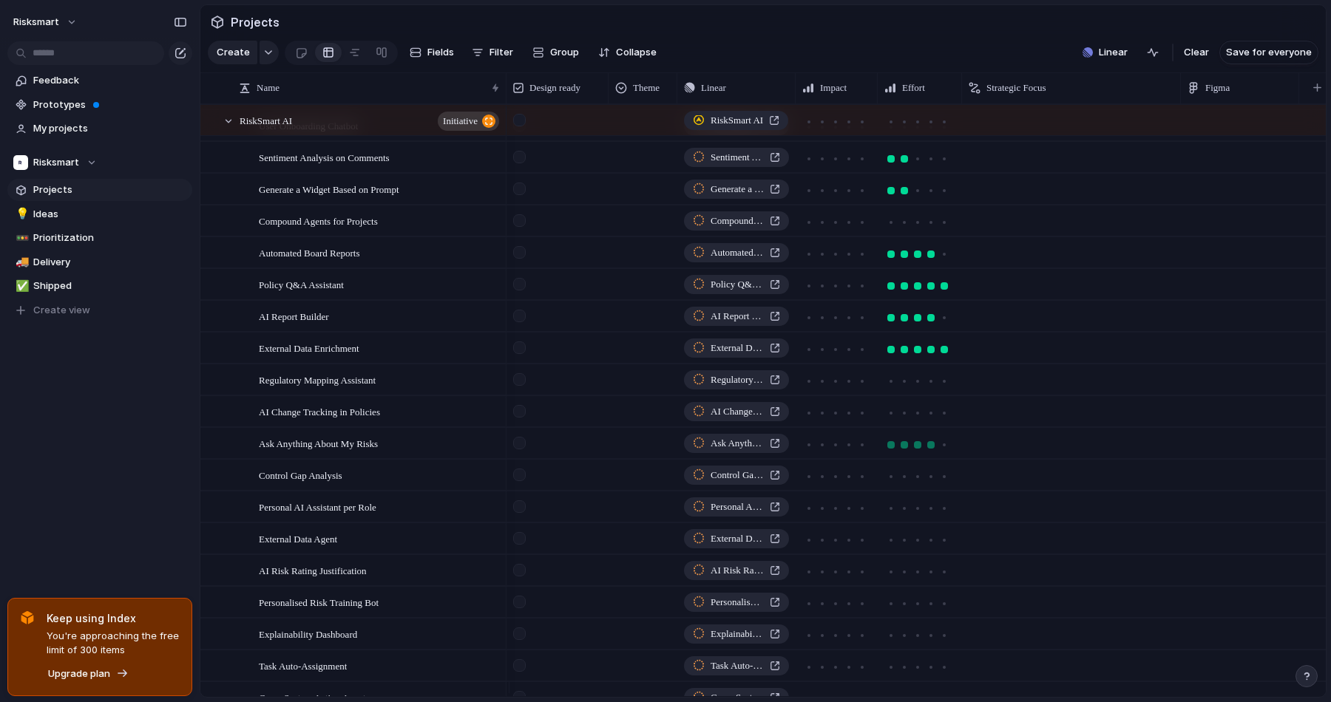
click at [927, 449] on div at bounding box center [930, 444] width 7 height 7
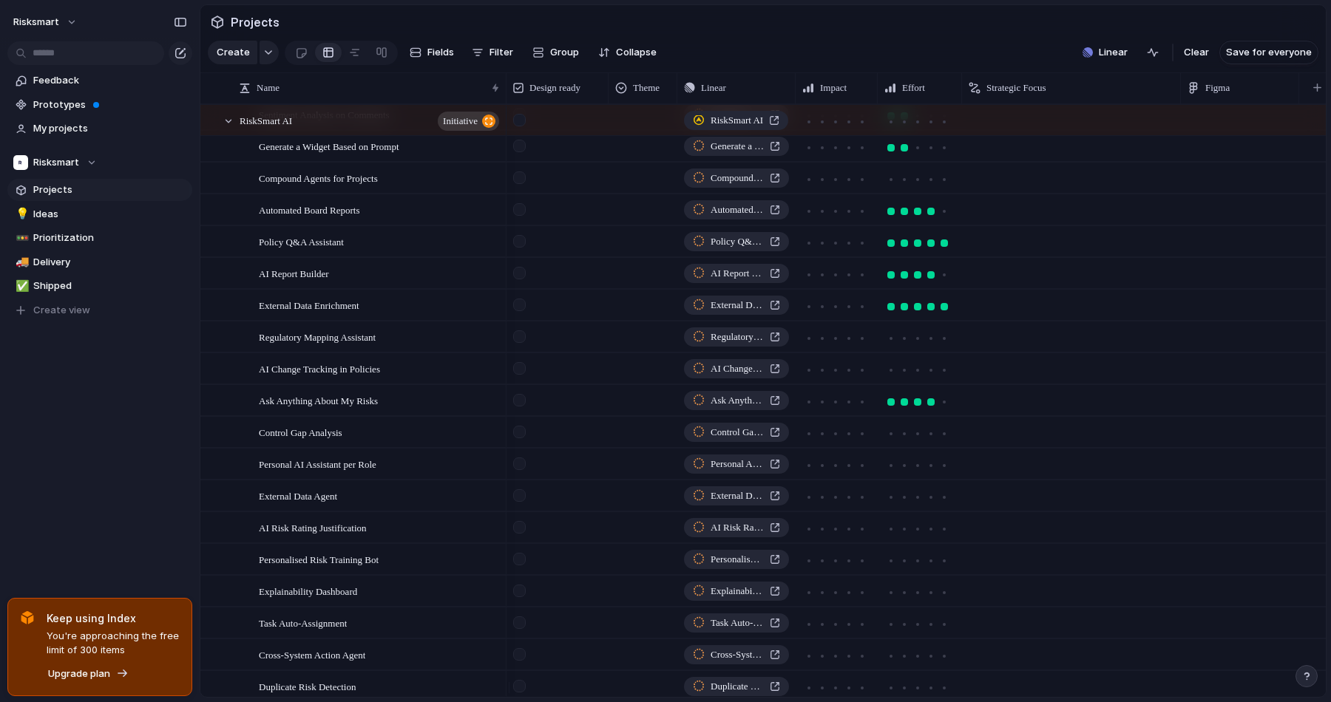
scroll to position [1281, 0]
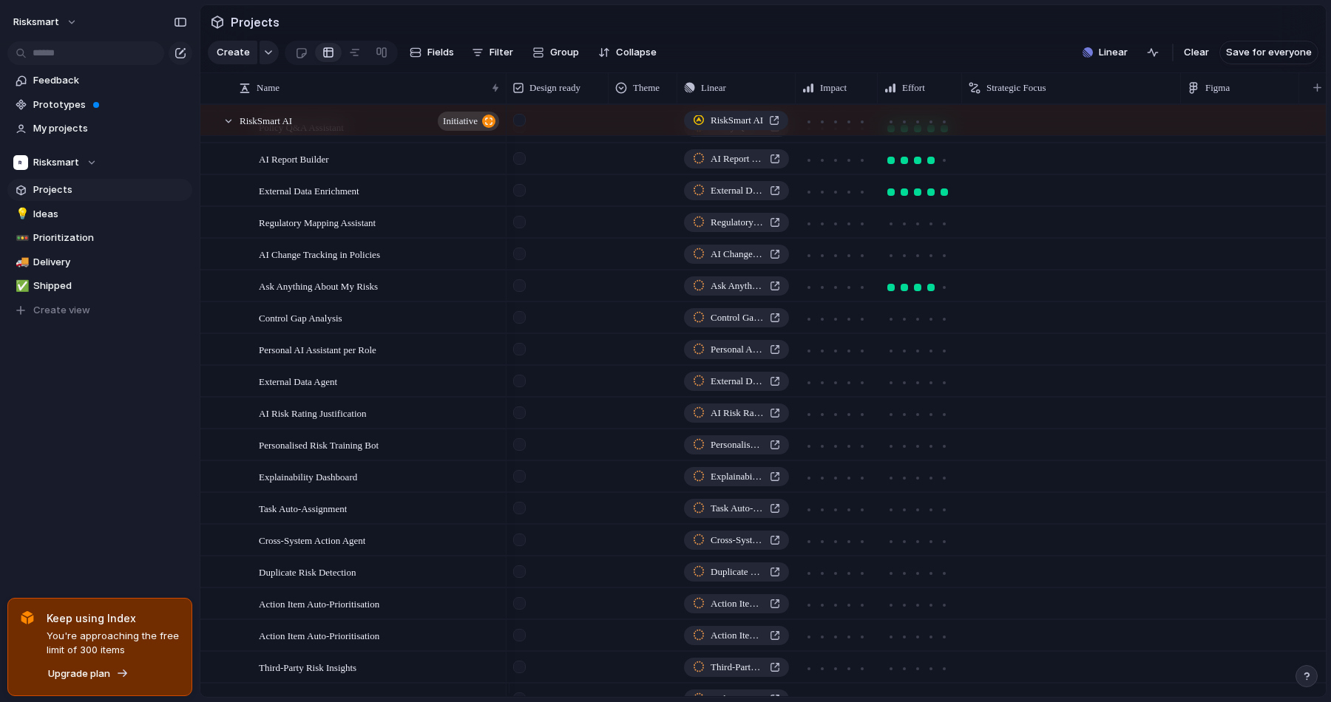
click at [940, 326] on div at bounding box center [944, 319] width 13 height 13
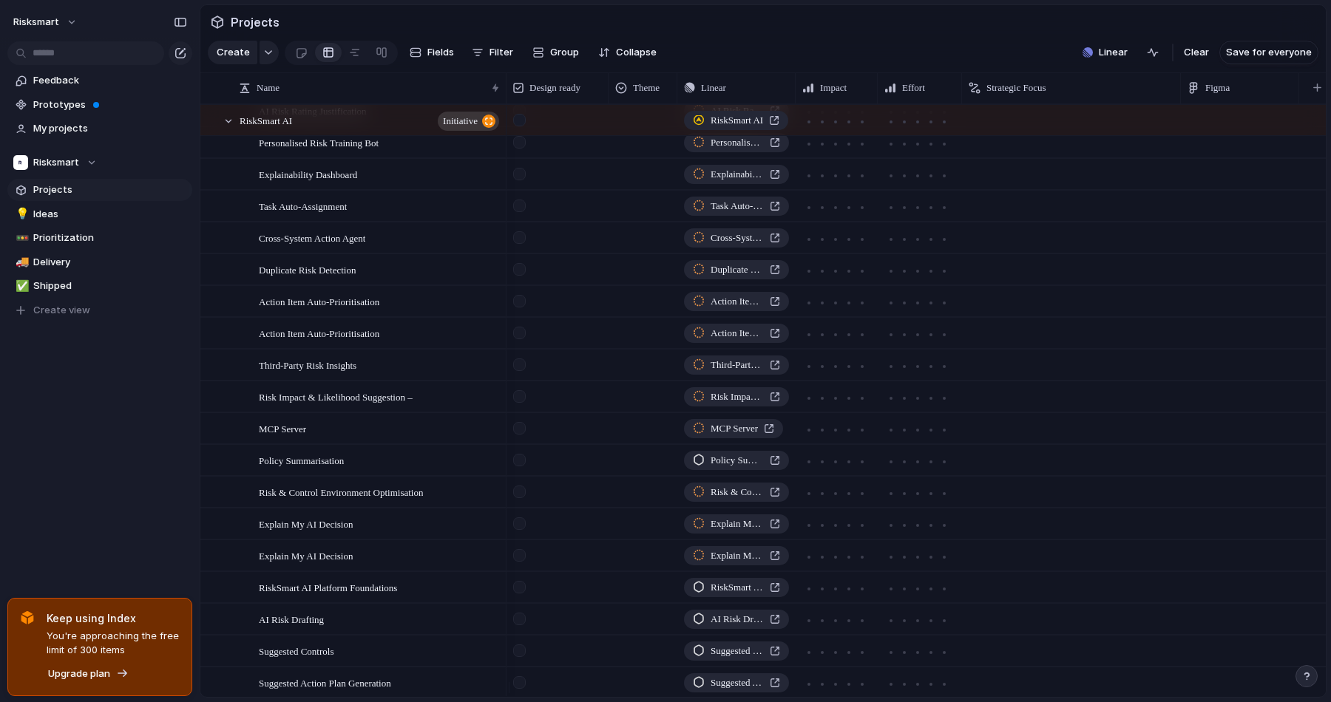
scroll to position [1664, 0]
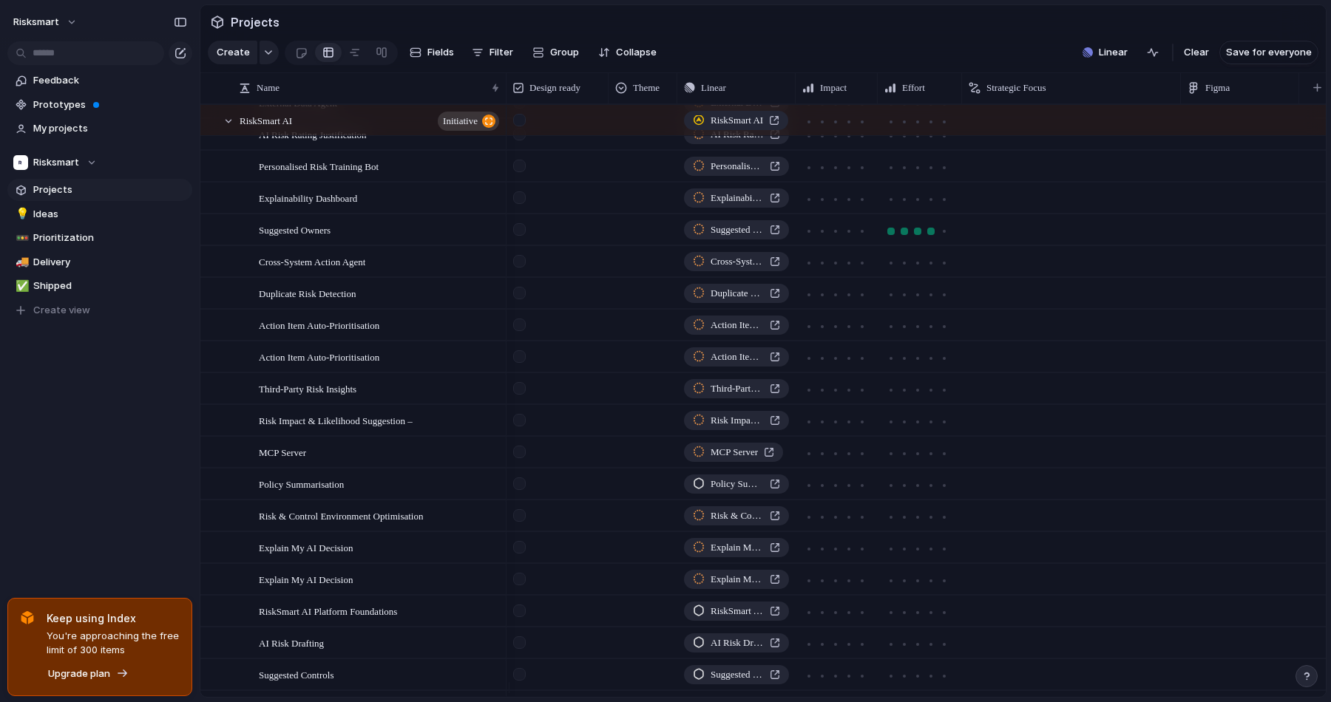
click at [931, 235] on div at bounding box center [930, 231] width 7 height 7
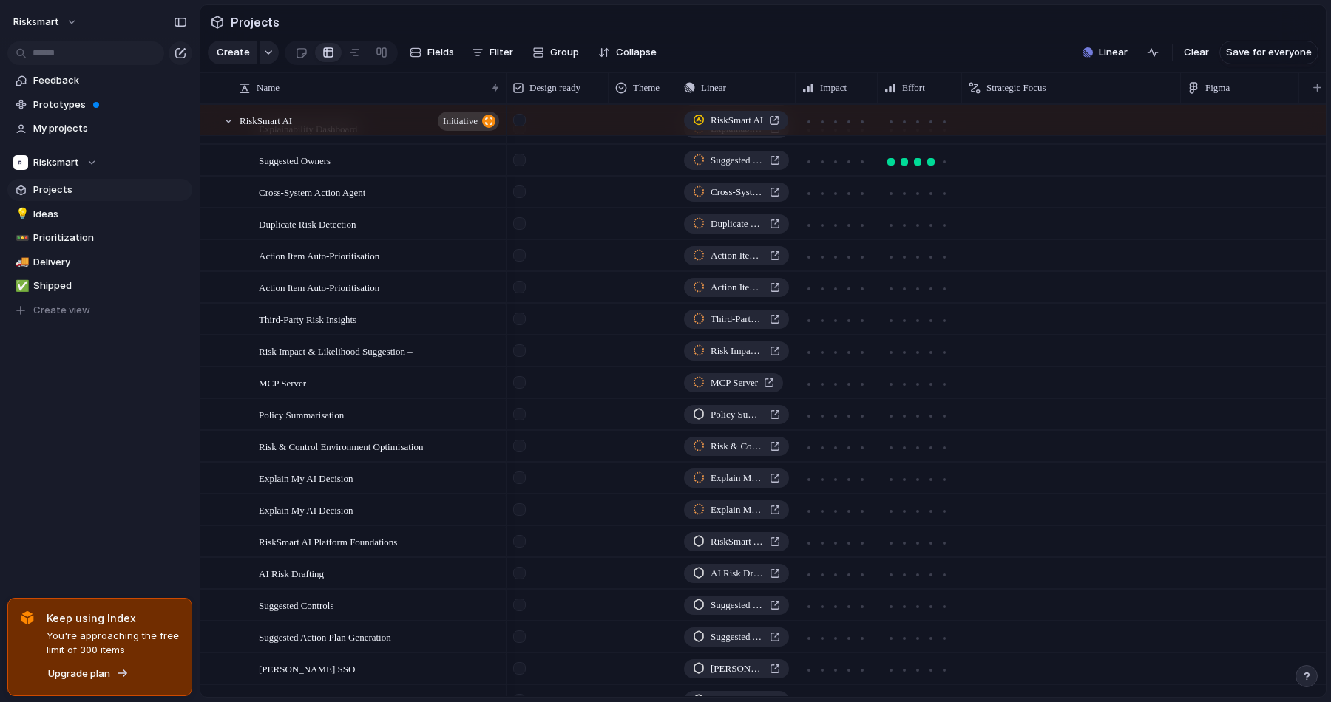
scroll to position [1720, 0]
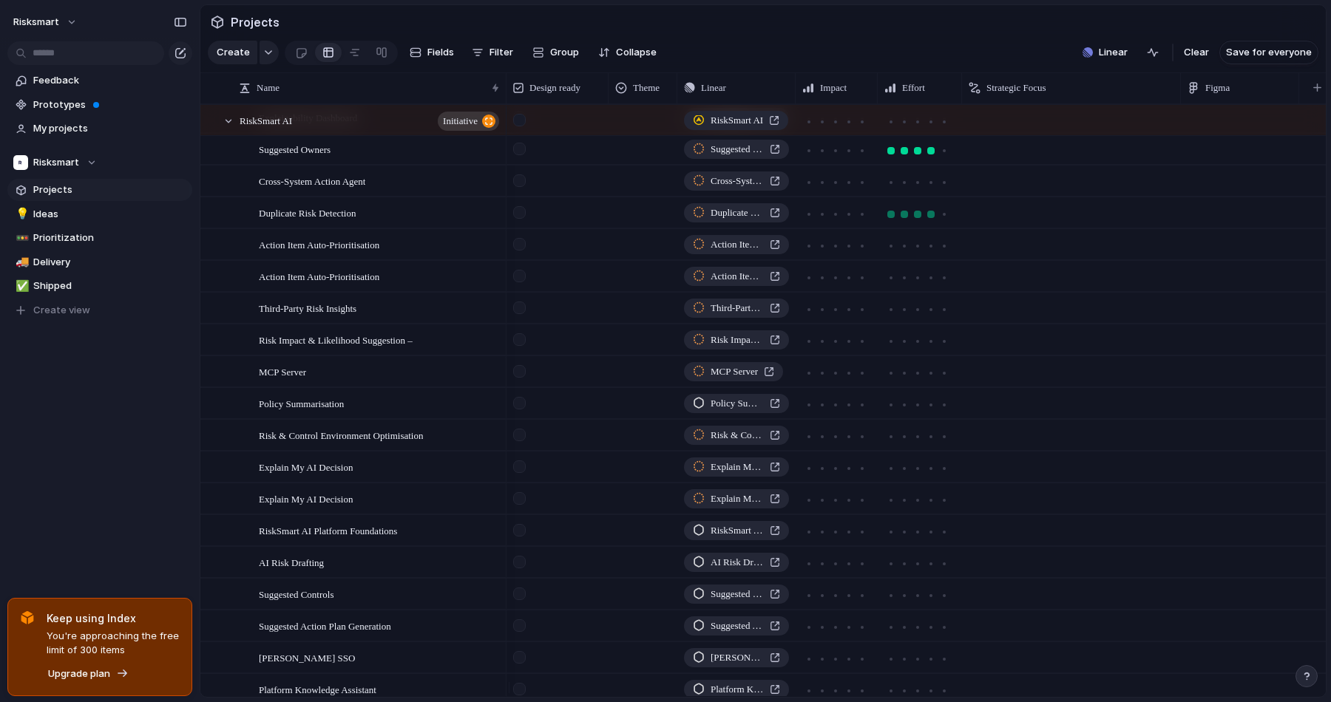
click at [927, 218] on div at bounding box center [930, 214] width 7 height 7
click at [911, 253] on div at bounding box center [917, 246] width 13 height 13
click at [914, 282] on div at bounding box center [917, 277] width 7 height 7
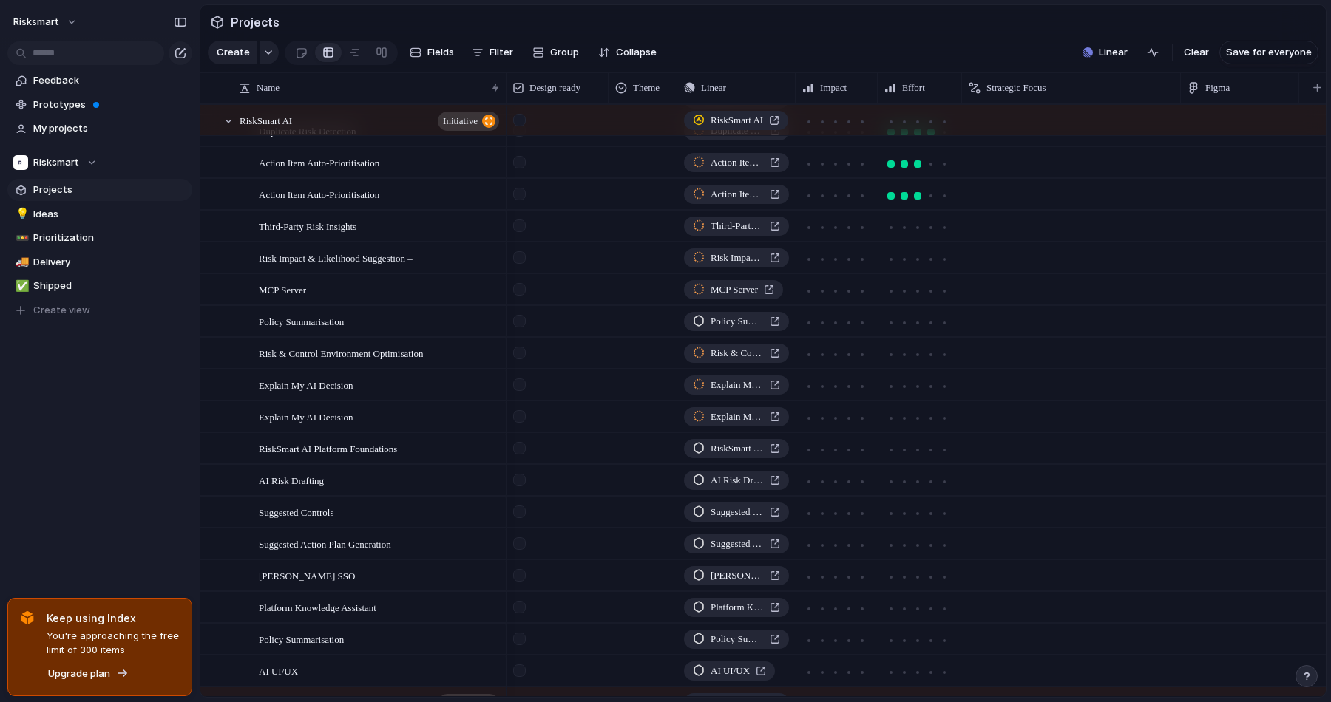
scroll to position [1810, 0]
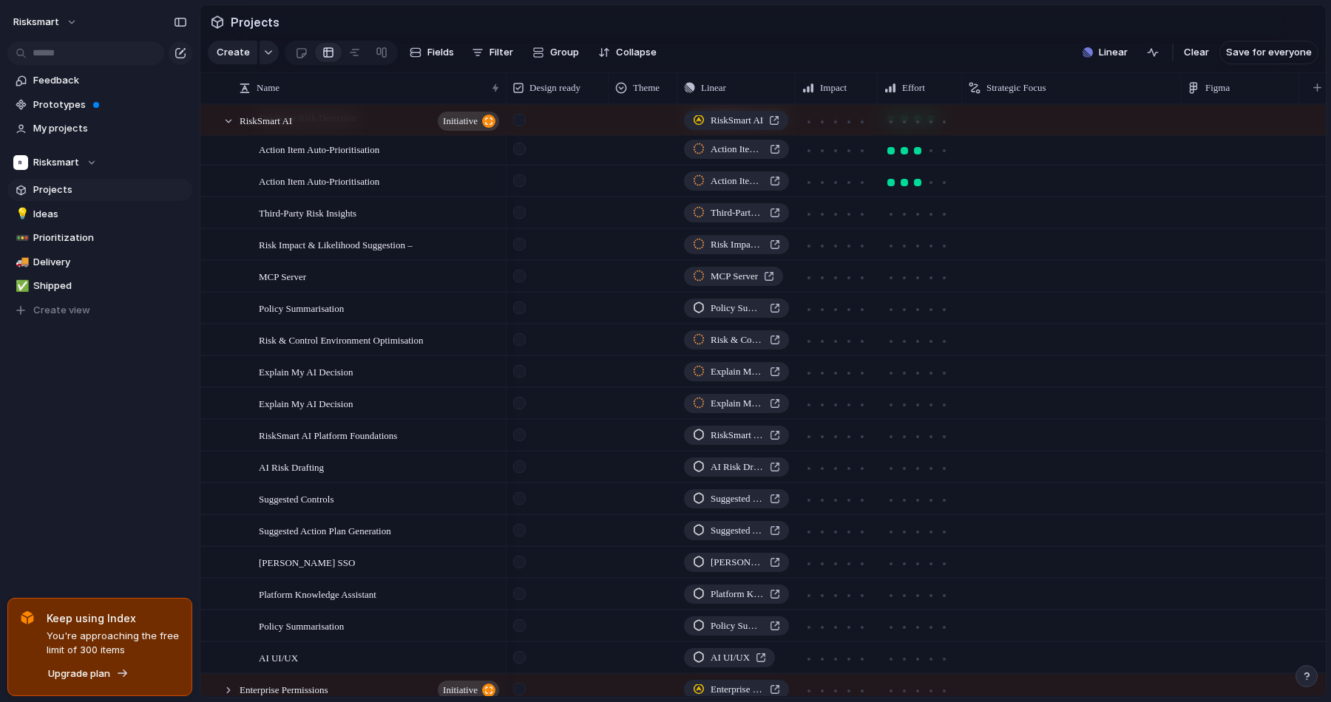
click at [944, 216] on div at bounding box center [944, 214] width 3 height 3
click at [945, 249] on div at bounding box center [917, 244] width 67 height 17
click at [942, 250] on div at bounding box center [943, 246] width 7 height 7
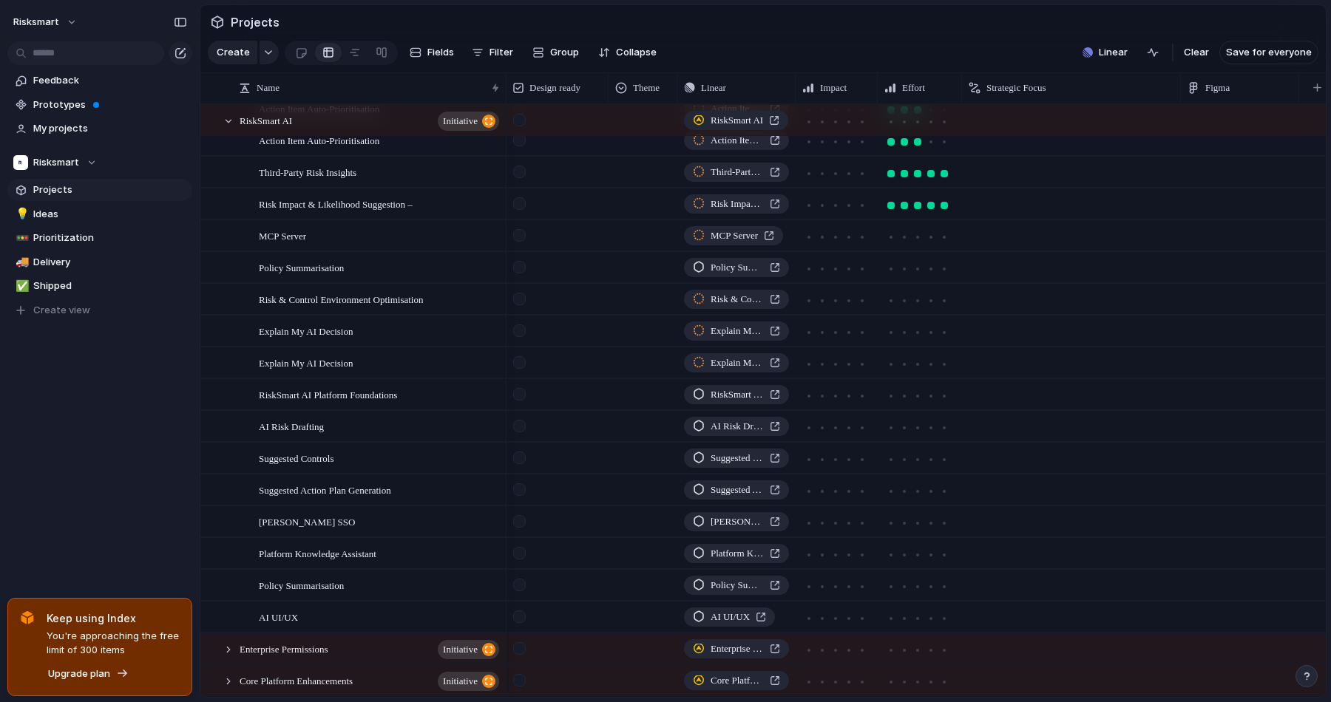
scroll to position [1869, 0]
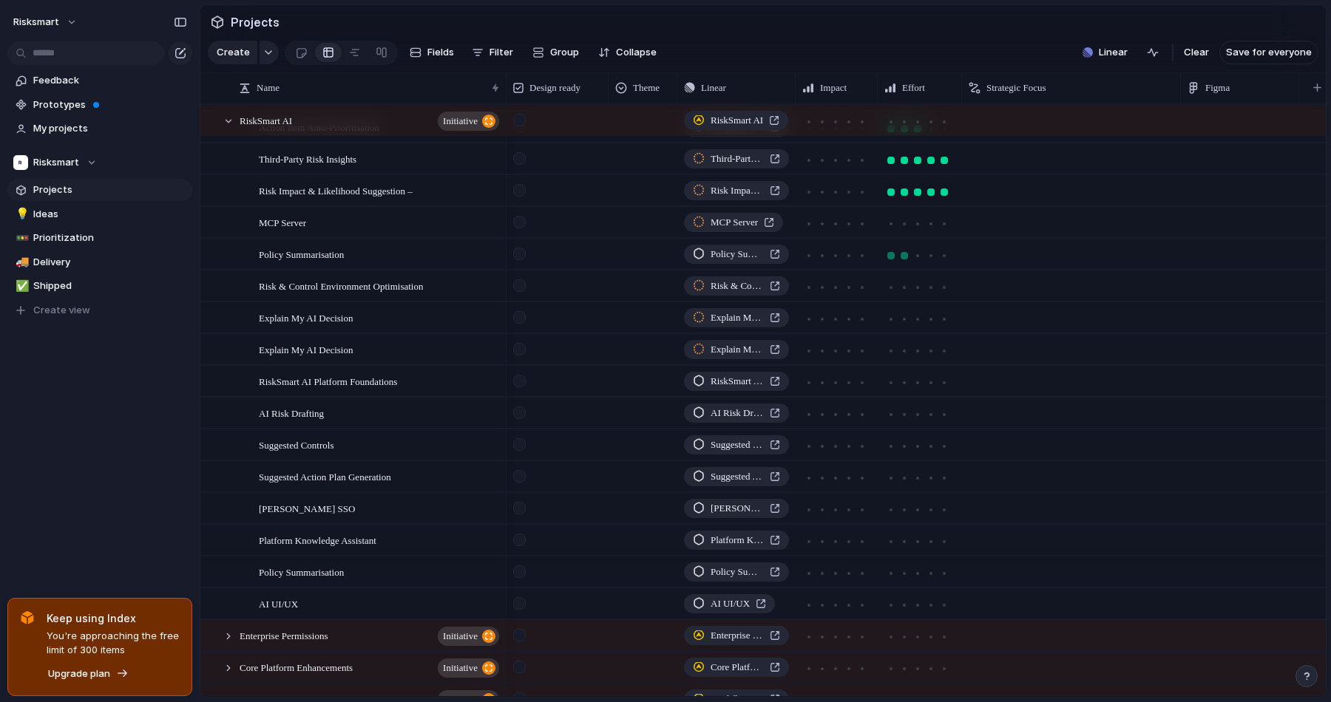
click at [910, 262] on div at bounding box center [904, 255] width 13 height 13
click at [918, 260] on div at bounding box center [917, 255] width 7 height 7
click at [906, 260] on div at bounding box center [904, 255] width 7 height 7
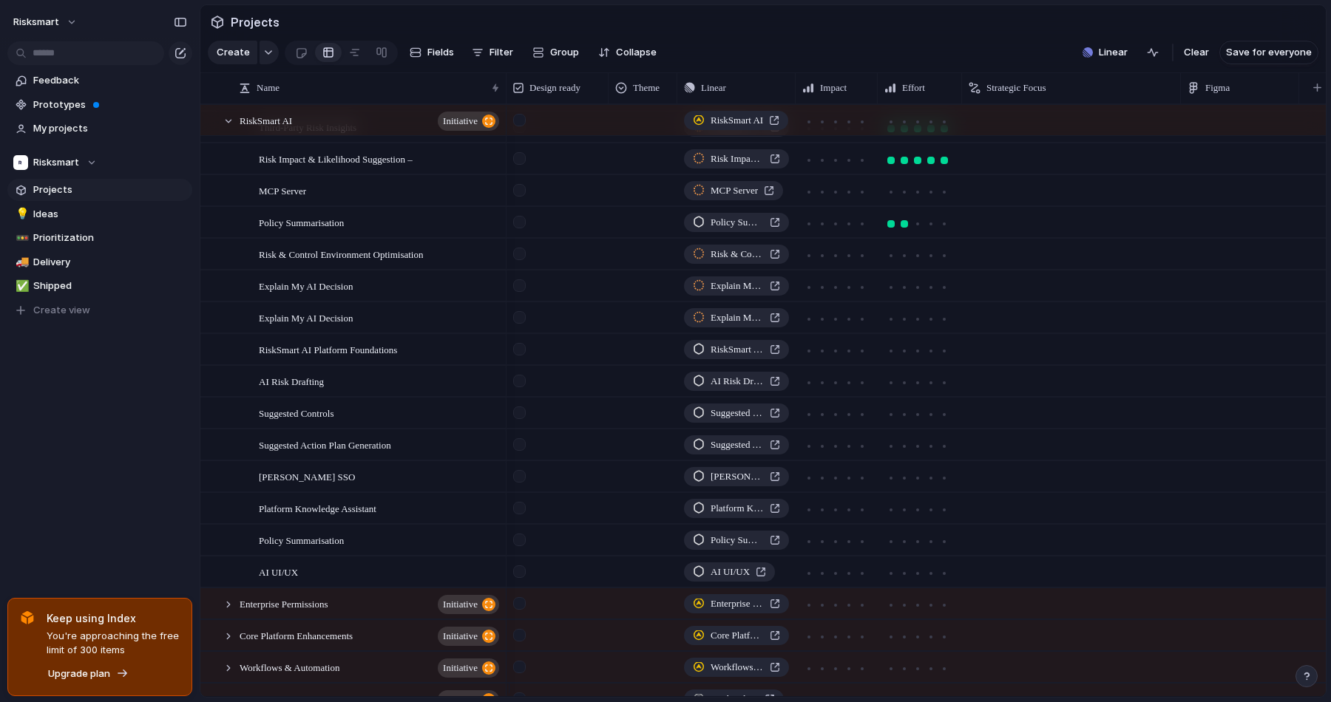
scroll to position [1905, 0]
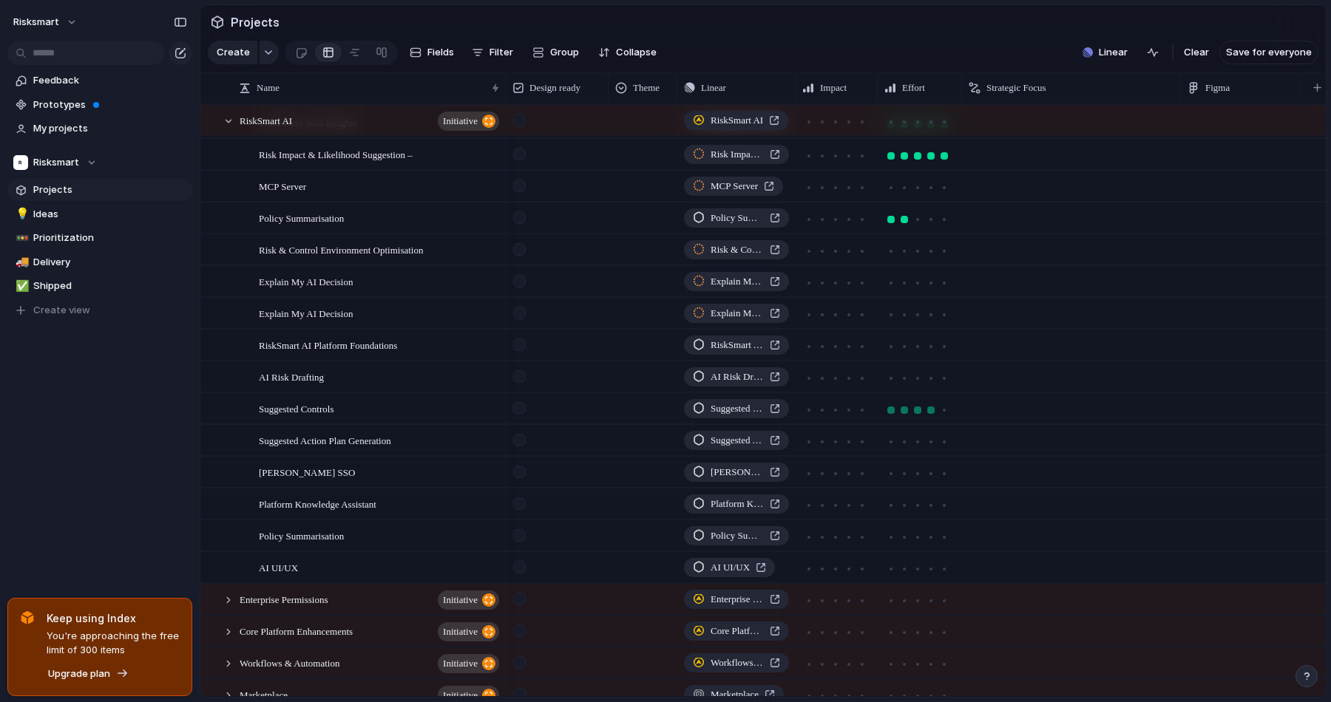
click at [929, 414] on div at bounding box center [930, 410] width 7 height 7
click at [936, 449] on div at bounding box center [930, 441] width 13 height 13
click at [932, 380] on div at bounding box center [930, 378] width 3 height 3
click at [906, 382] on div at bounding box center [904, 378] width 7 height 7
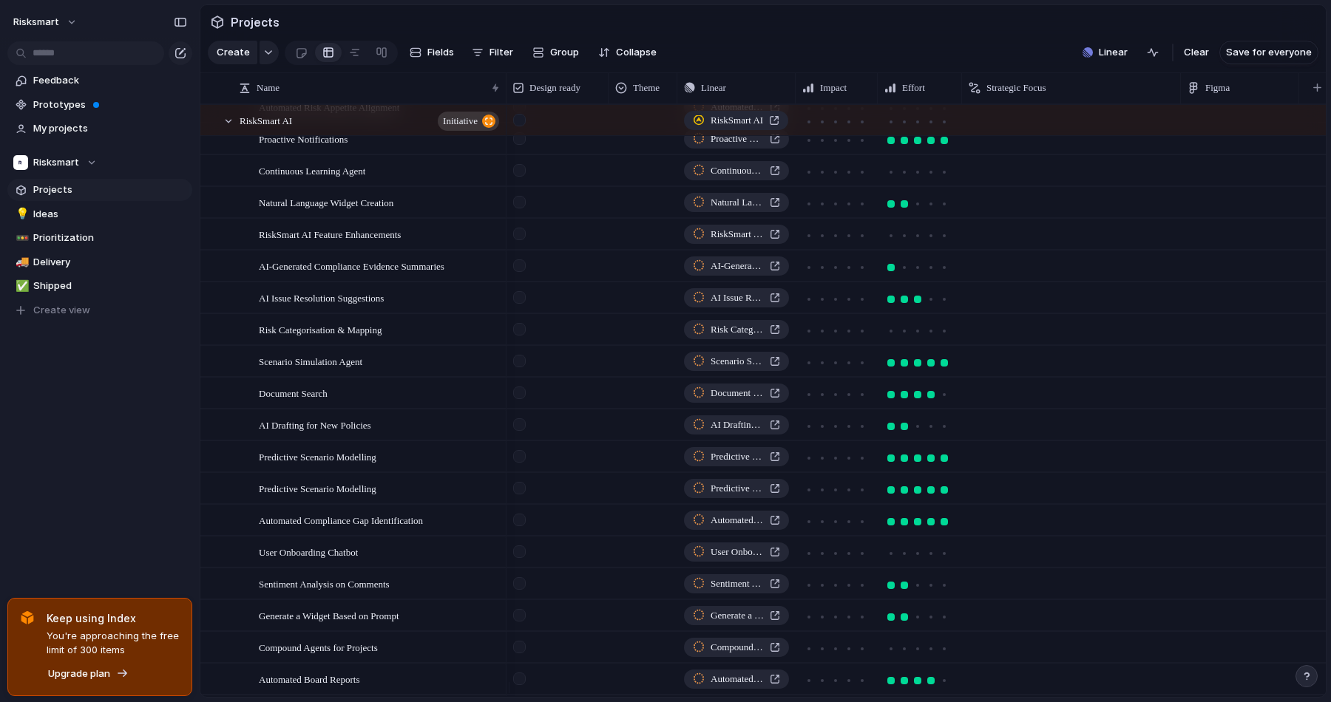
scroll to position [711, 0]
